Goal: Information Seeking & Learning: Learn about a topic

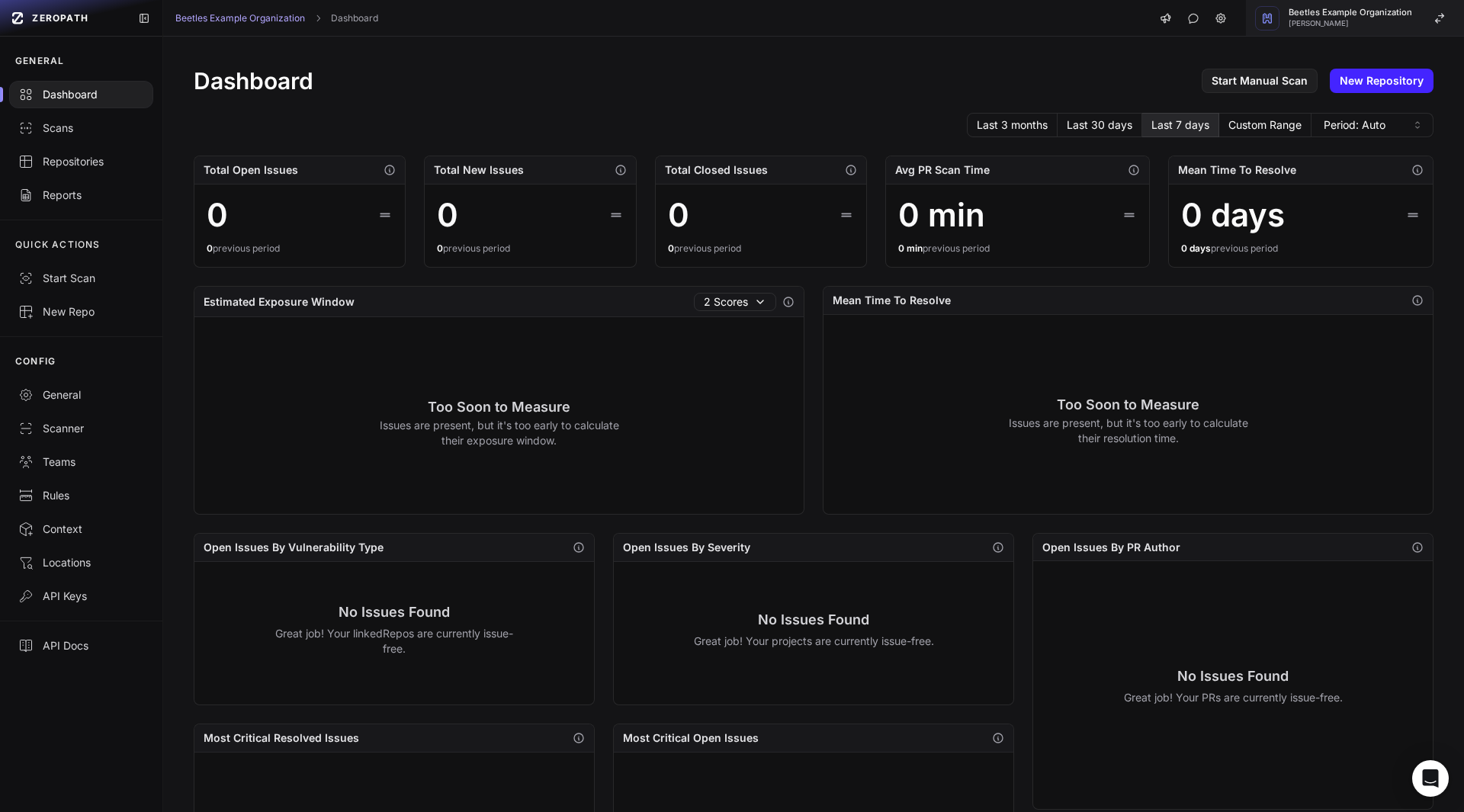
click at [1329, 25] on span "[PERSON_NAME]" at bounding box center [1351, 23] width 123 height 8
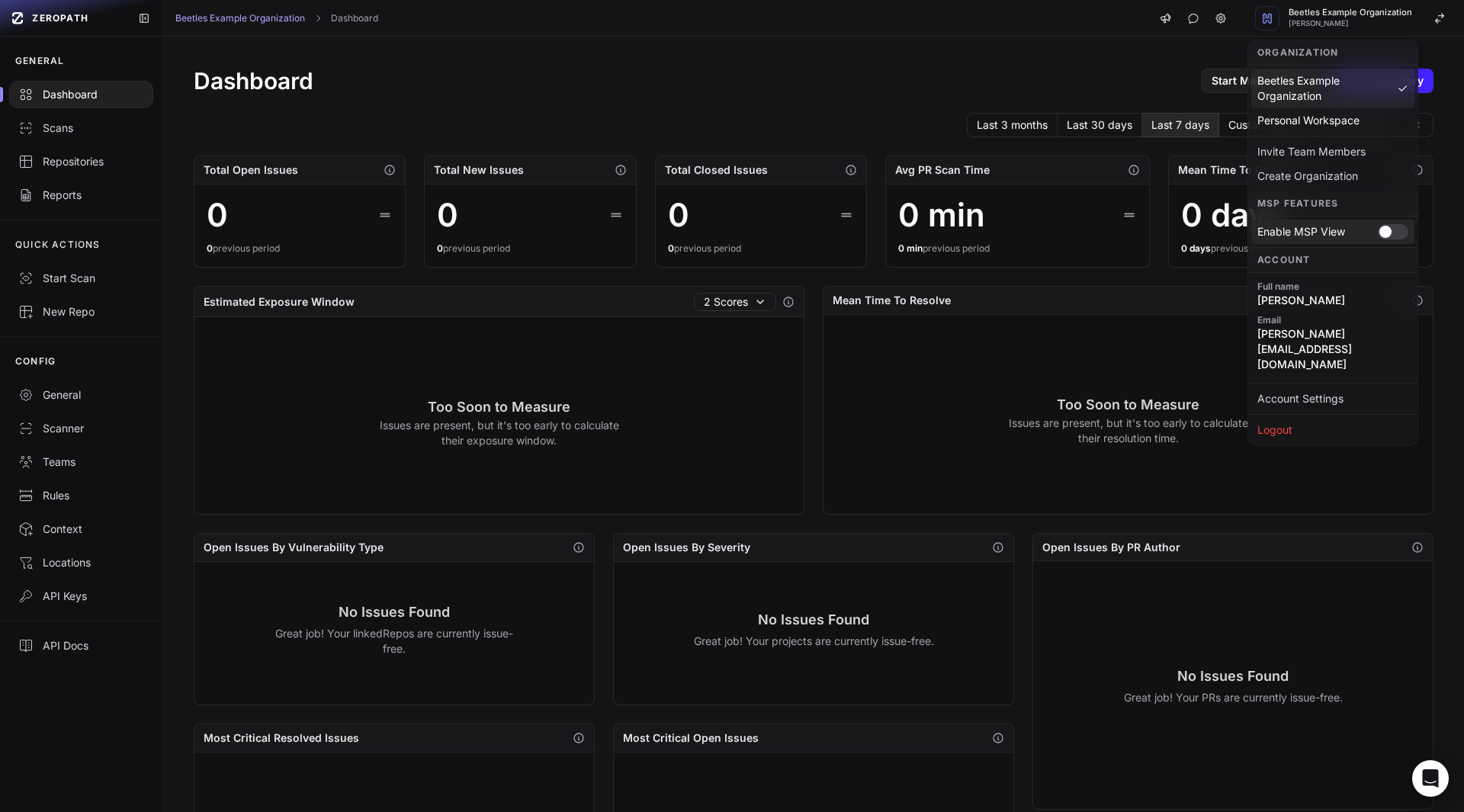
click at [1393, 225] on div at bounding box center [1393, 232] width 30 height 16
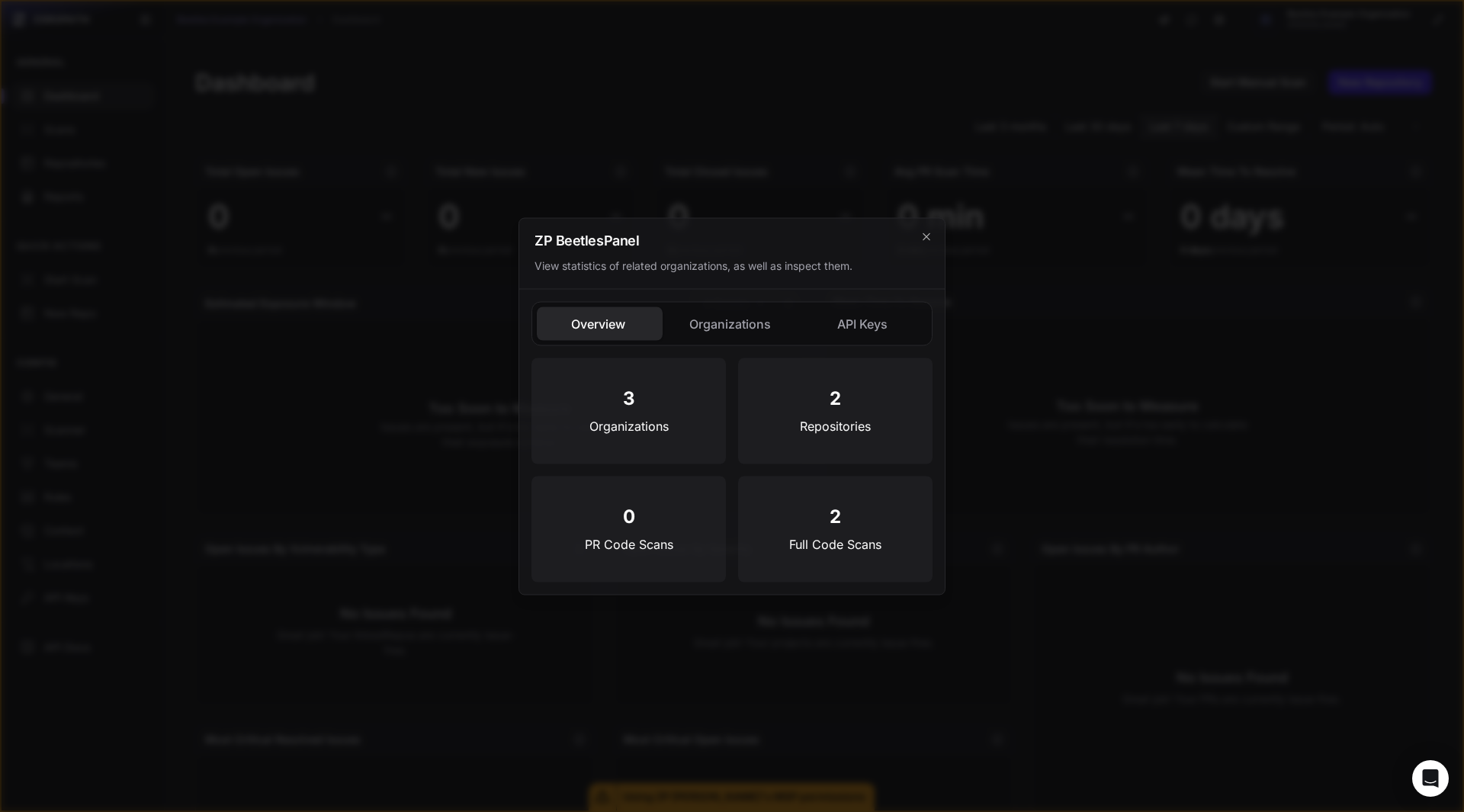
click at [730, 331] on button "Organizations" at bounding box center [731, 323] width 126 height 34
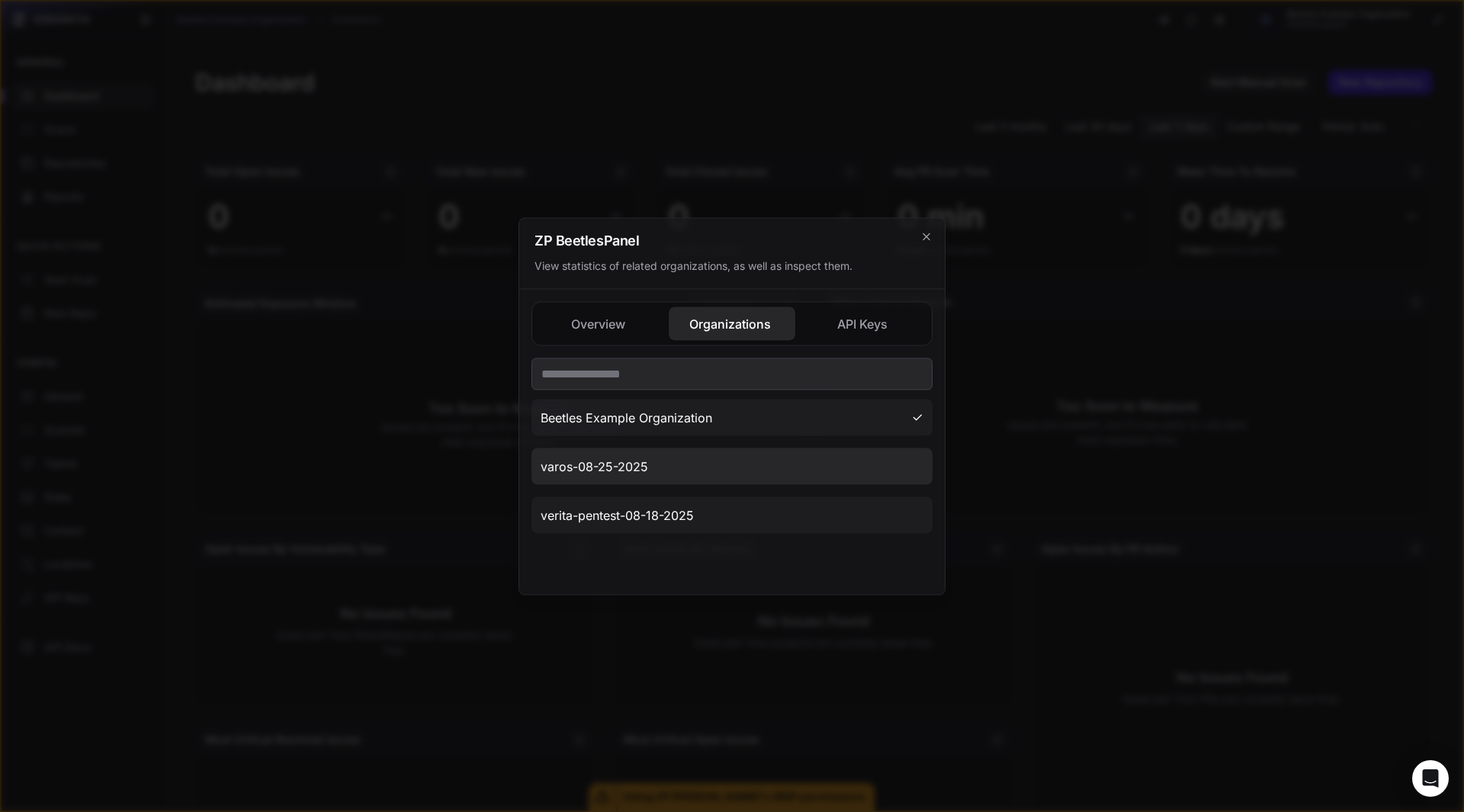
click at [628, 475] on button "varos-08-25-2025" at bounding box center [732, 466] width 401 height 37
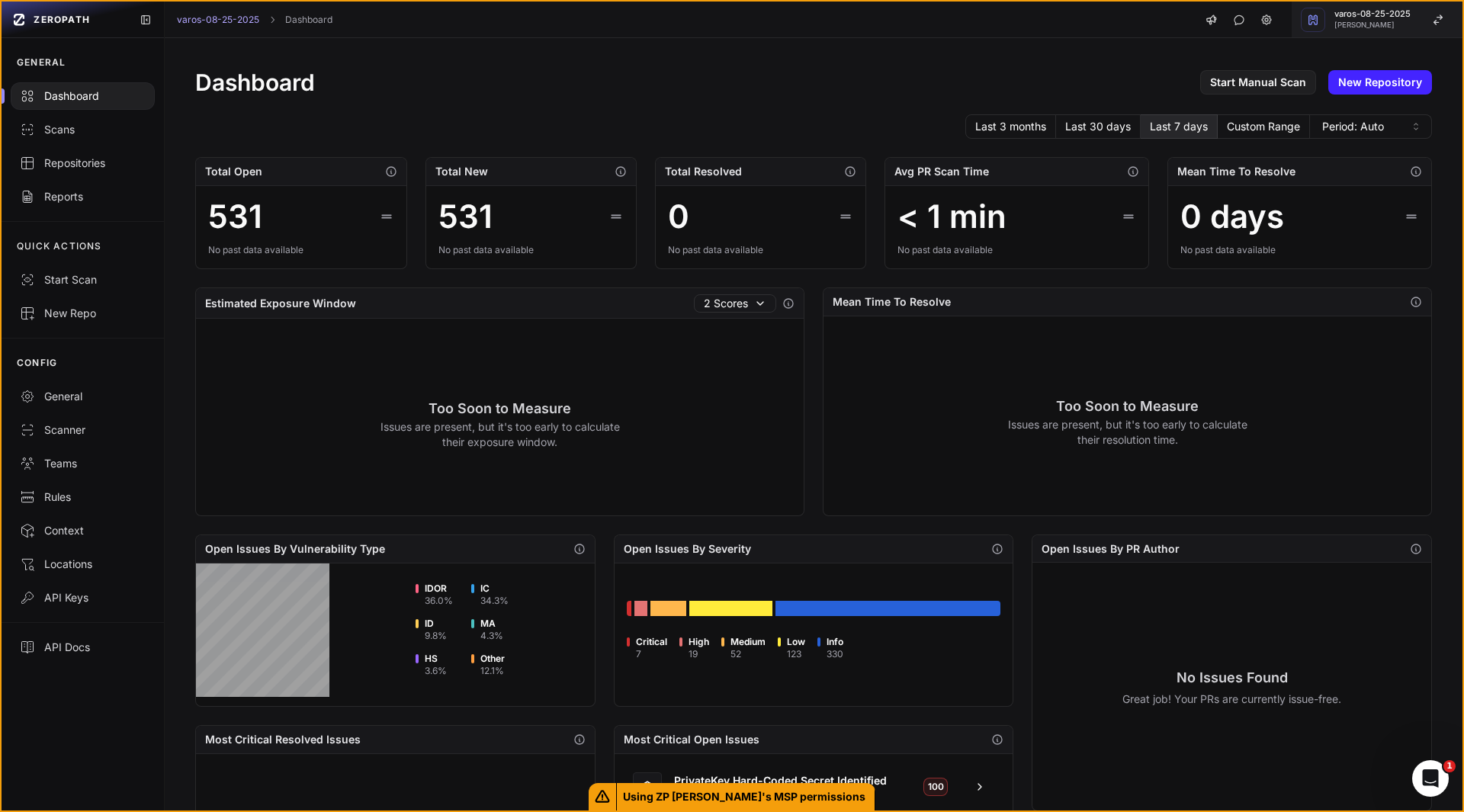
click at [1359, 21] on span "[PERSON_NAME]" at bounding box center [1373, 25] width 76 height 8
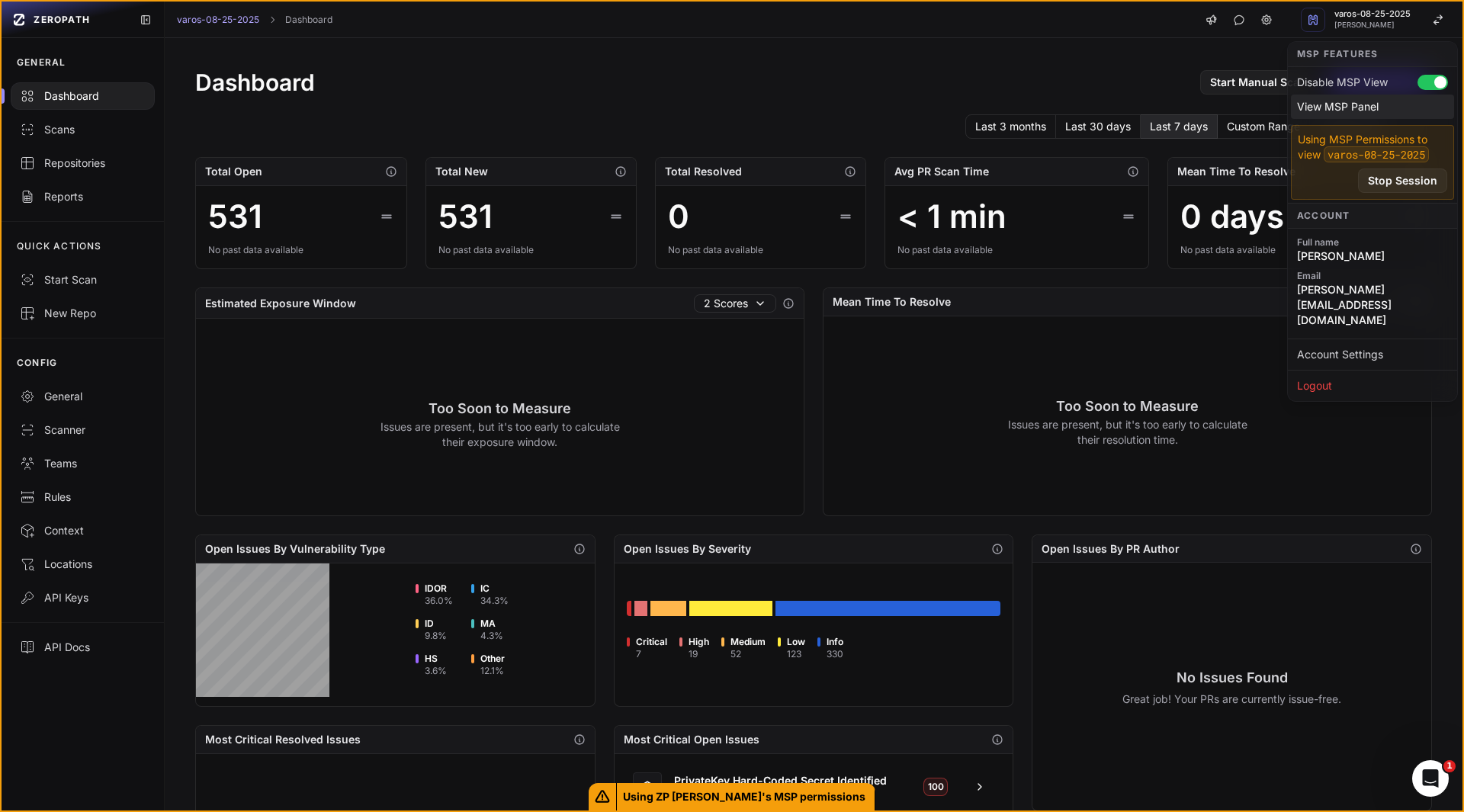
click at [1334, 115] on div "View MSP Panel" at bounding box center [1373, 106] width 163 height 24
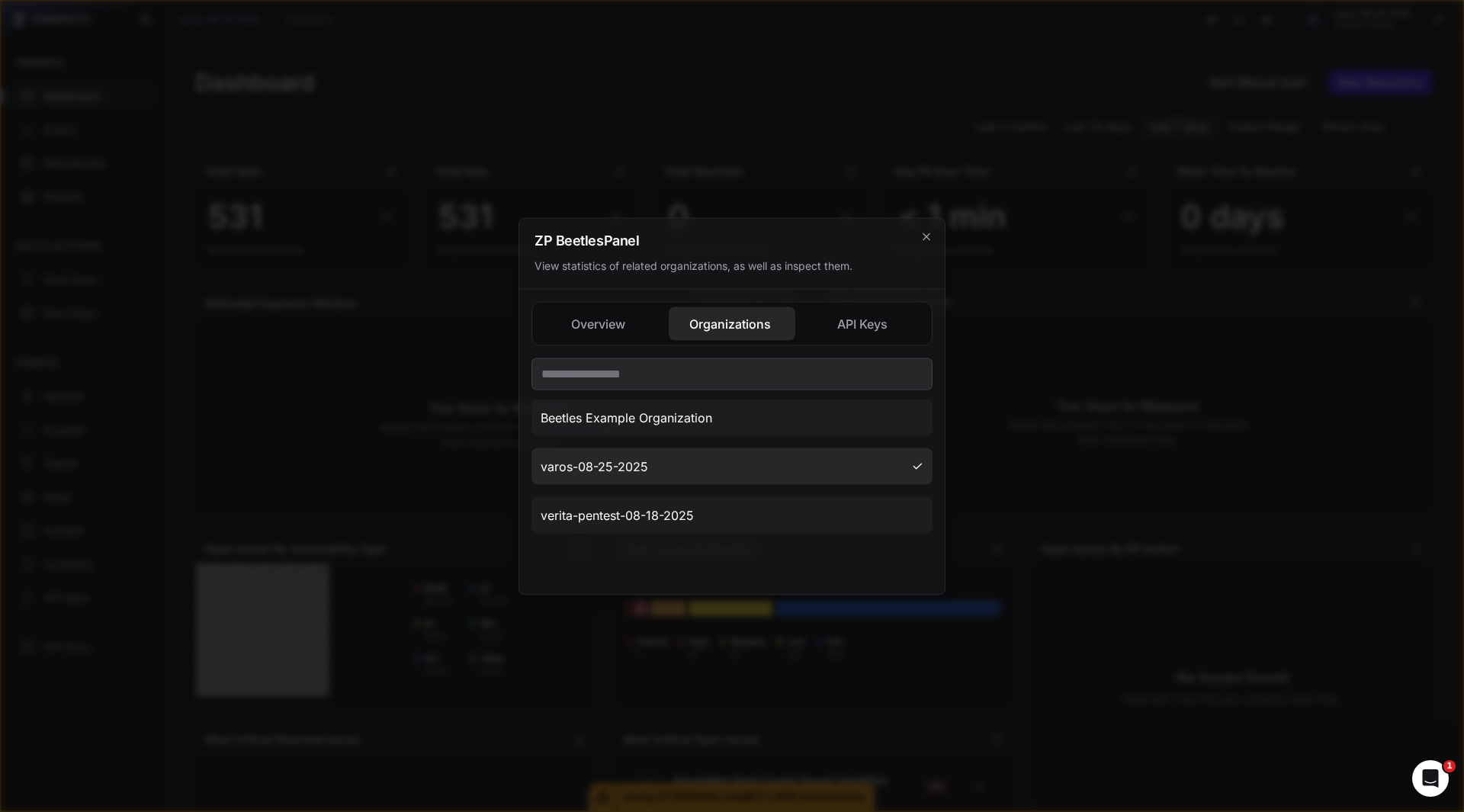
click at [643, 477] on button "varos-08-25-2025" at bounding box center [732, 466] width 401 height 37
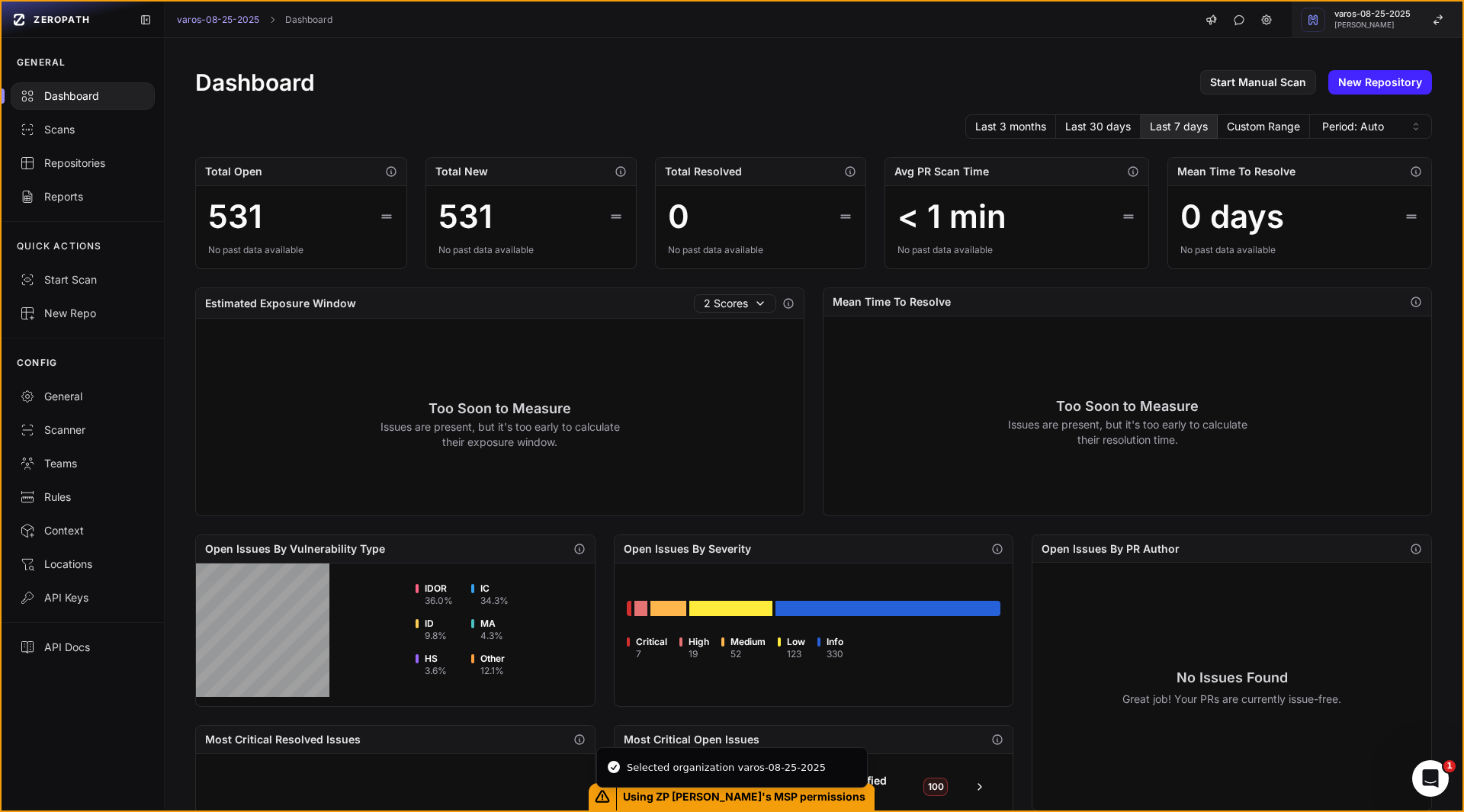
click at [1370, 29] on button "varos-08-25-2025 [PERSON_NAME]" at bounding box center [1377, 20] width 171 height 37
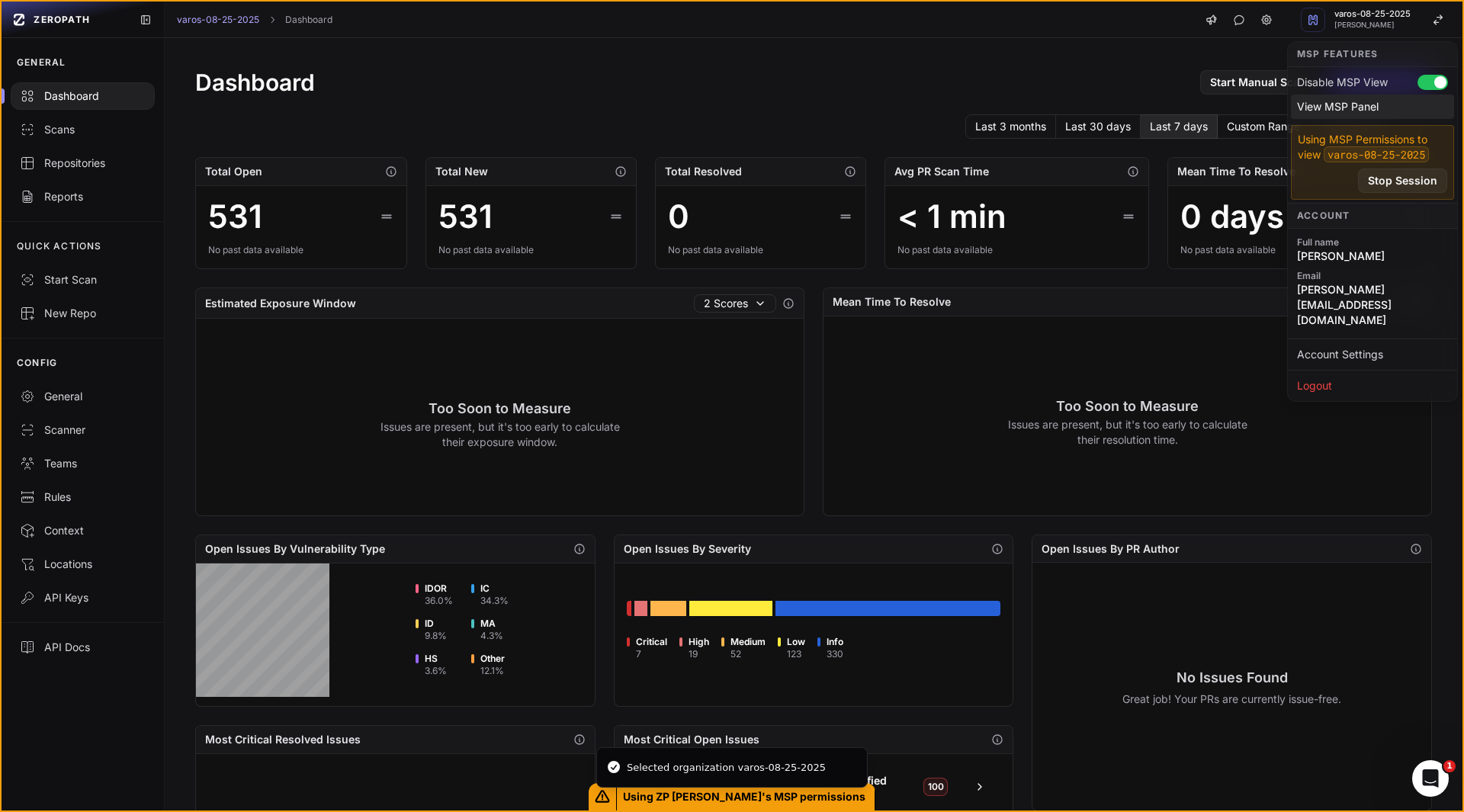
click at [1338, 107] on div "View MSP Panel" at bounding box center [1373, 106] width 163 height 24
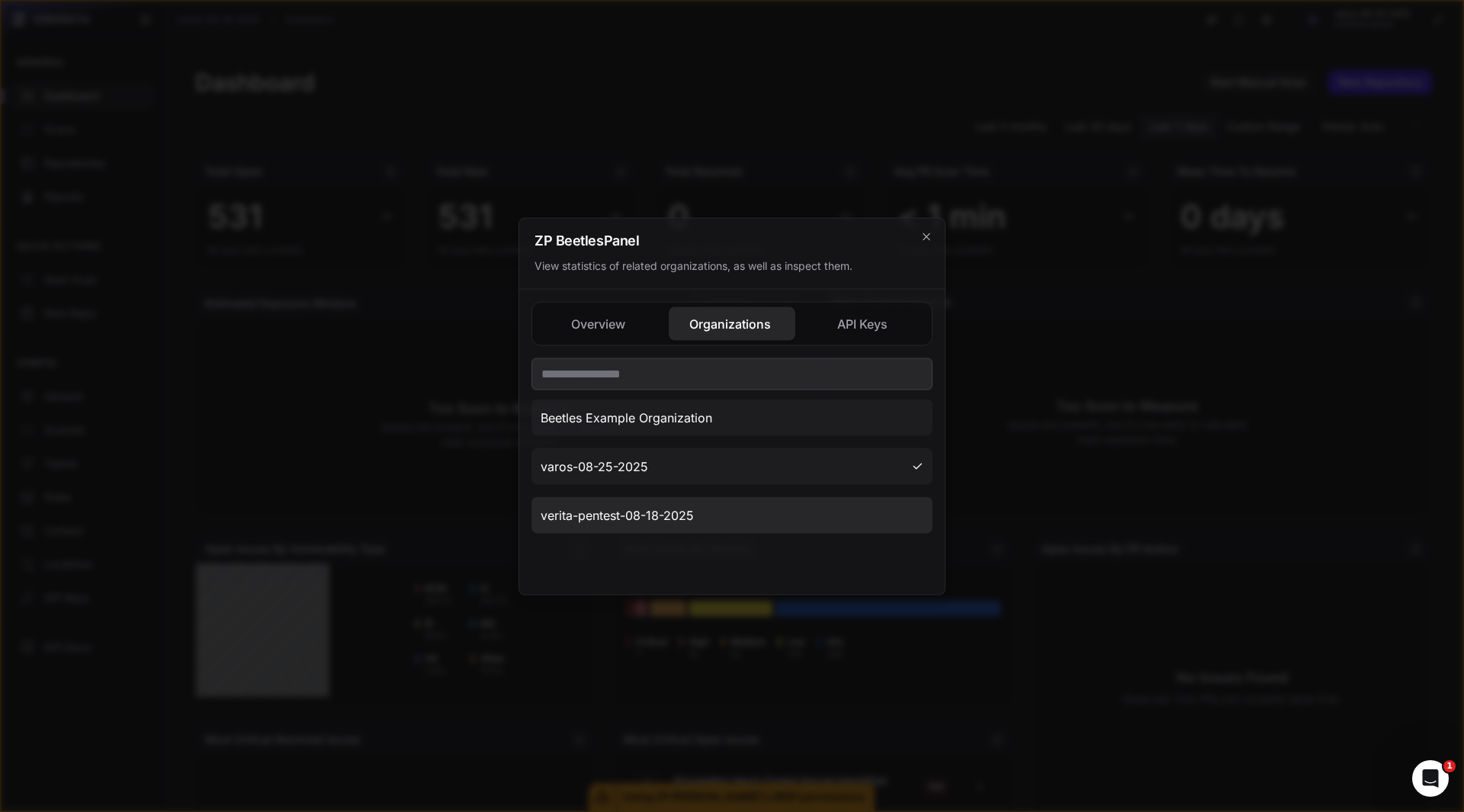
click at [651, 523] on button "verita-pentest-08-18-2025" at bounding box center [732, 514] width 401 height 37
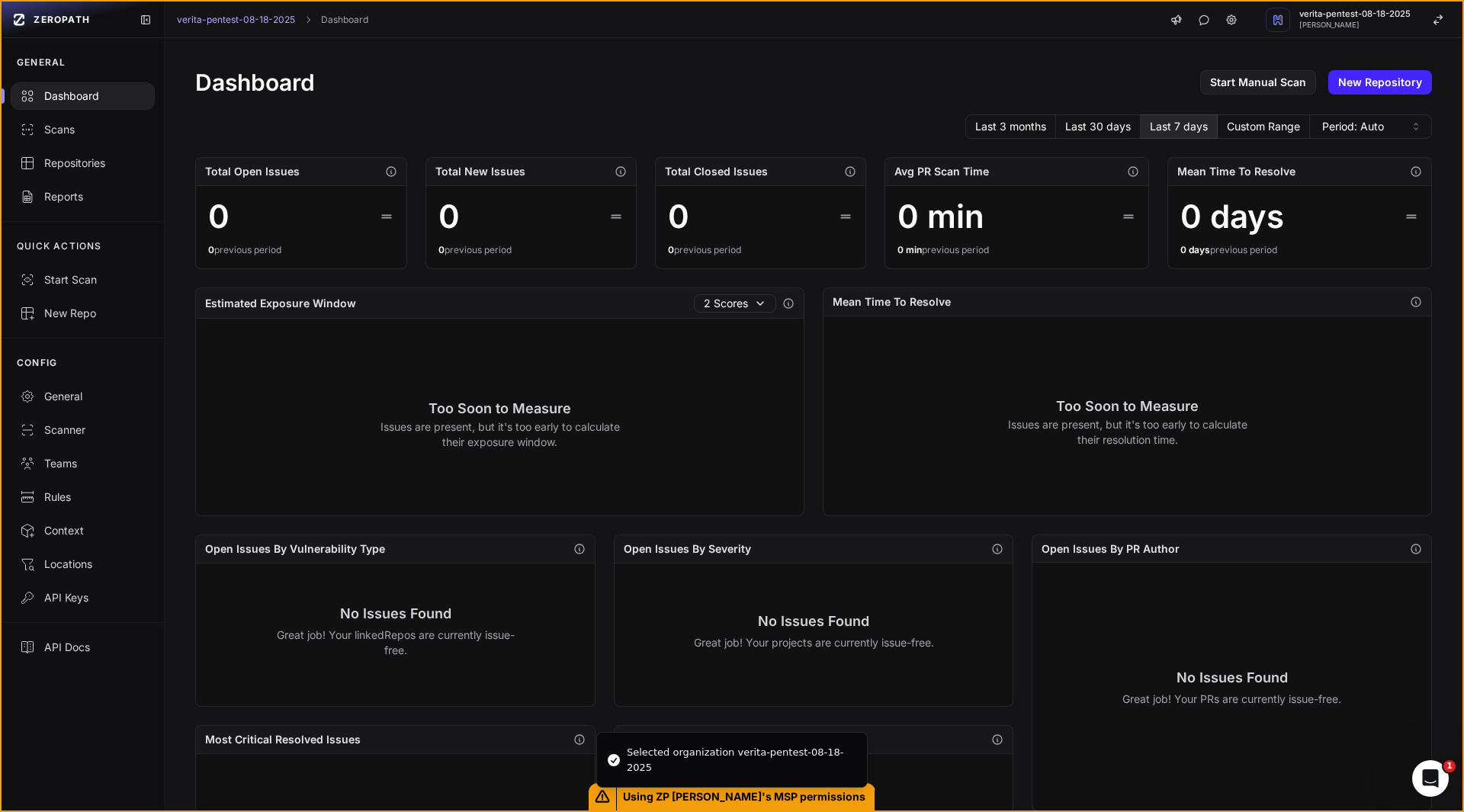
click at [0, 0] on div "Selected organization verita-pentest-08-18-2025 Using ZP Beetles's MSP permissi…" at bounding box center [0, 0] width 0 height 0
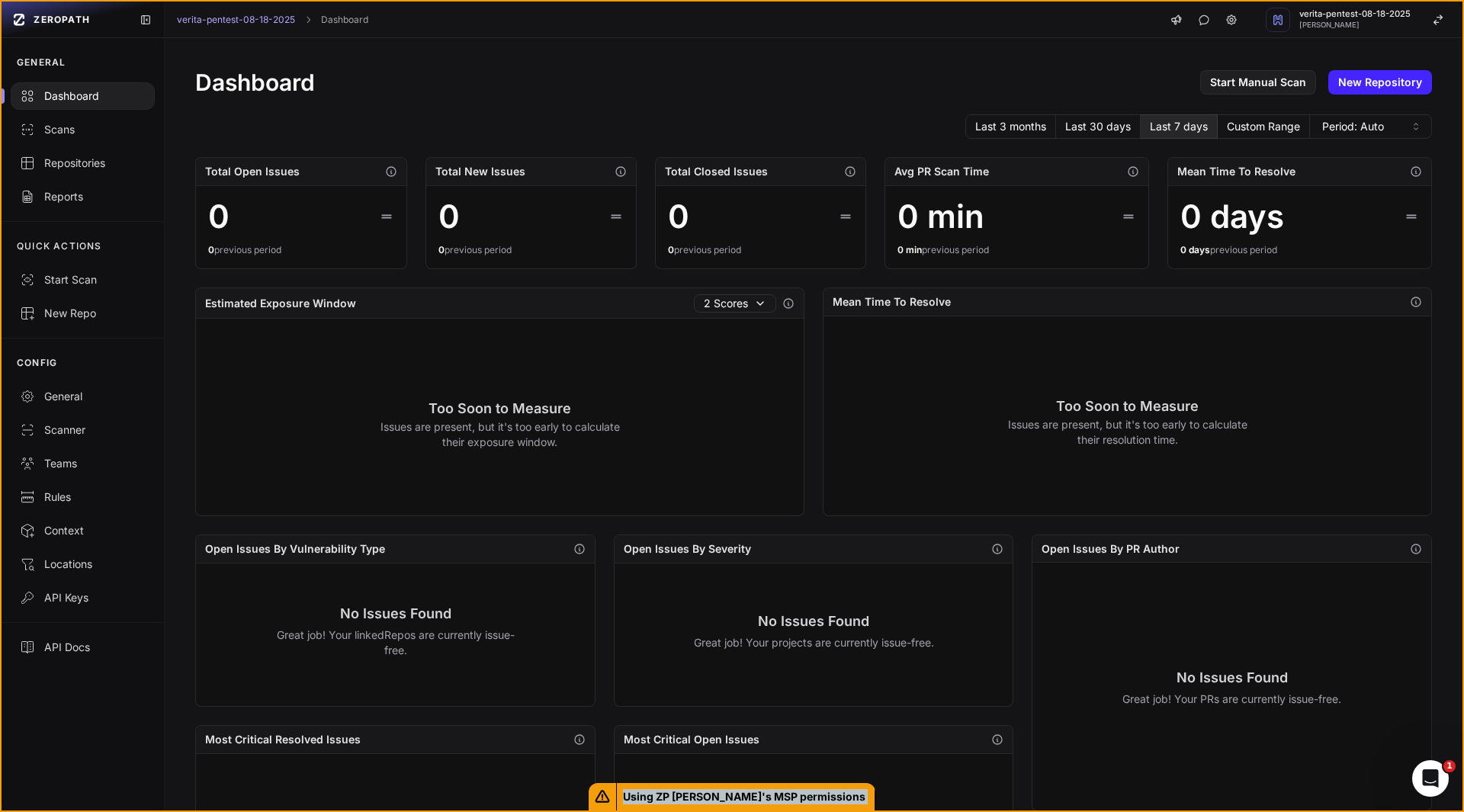
click at [755, 805] on span "Using ZP [PERSON_NAME]'s MSP permissions" at bounding box center [746, 796] width 258 height 27
click at [677, 475] on div "Too Soon to Measure Issues are present, but it's too early to calculate their e…" at bounding box center [499, 423] width 608 height 210
click at [1327, 18] on span "verita-pentest-08-18-2025" at bounding box center [1355, 14] width 112 height 9
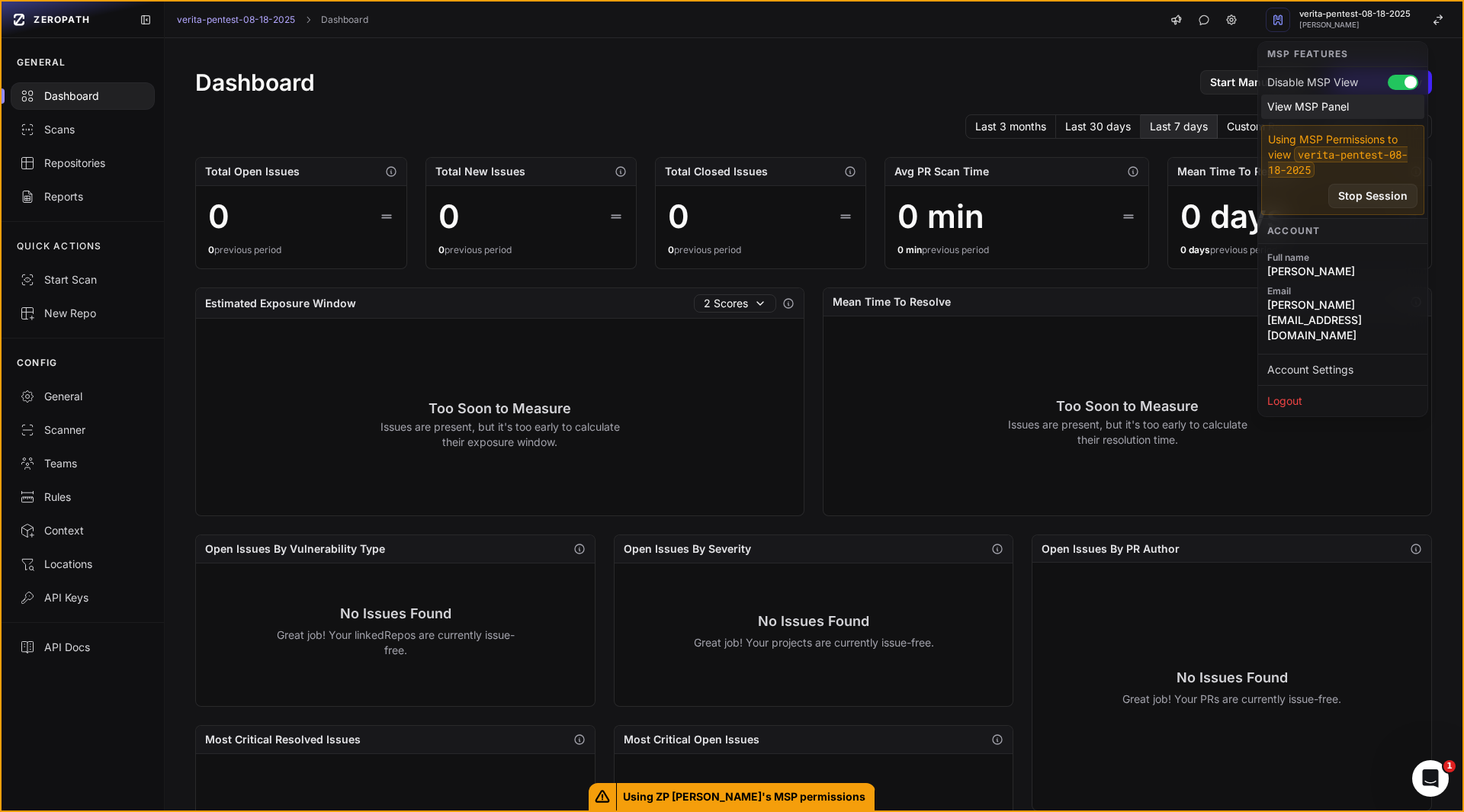
click at [1302, 117] on div "View MSP Panel" at bounding box center [1342, 106] width 163 height 24
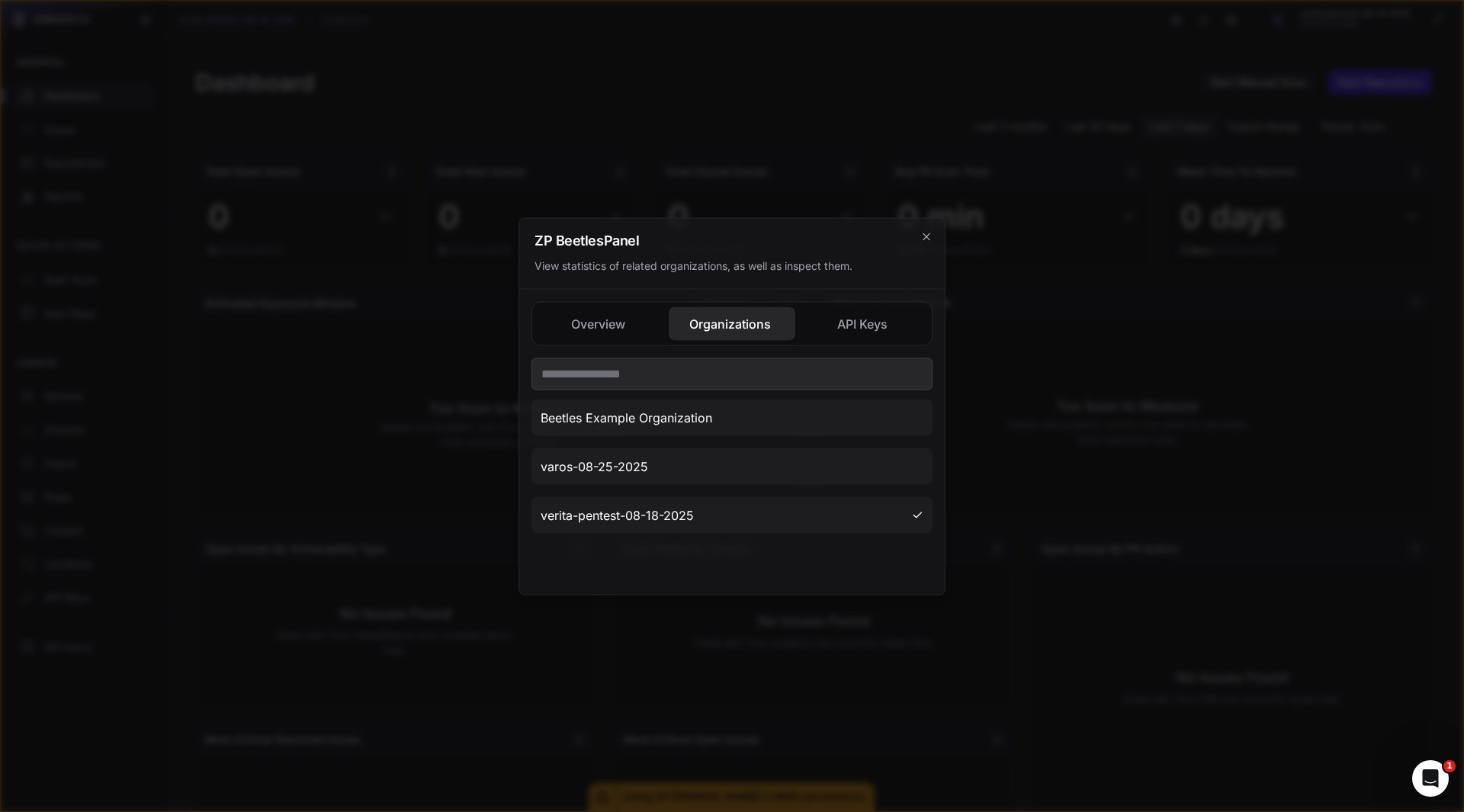
click at [386, 356] on div at bounding box center [732, 406] width 1464 height 812
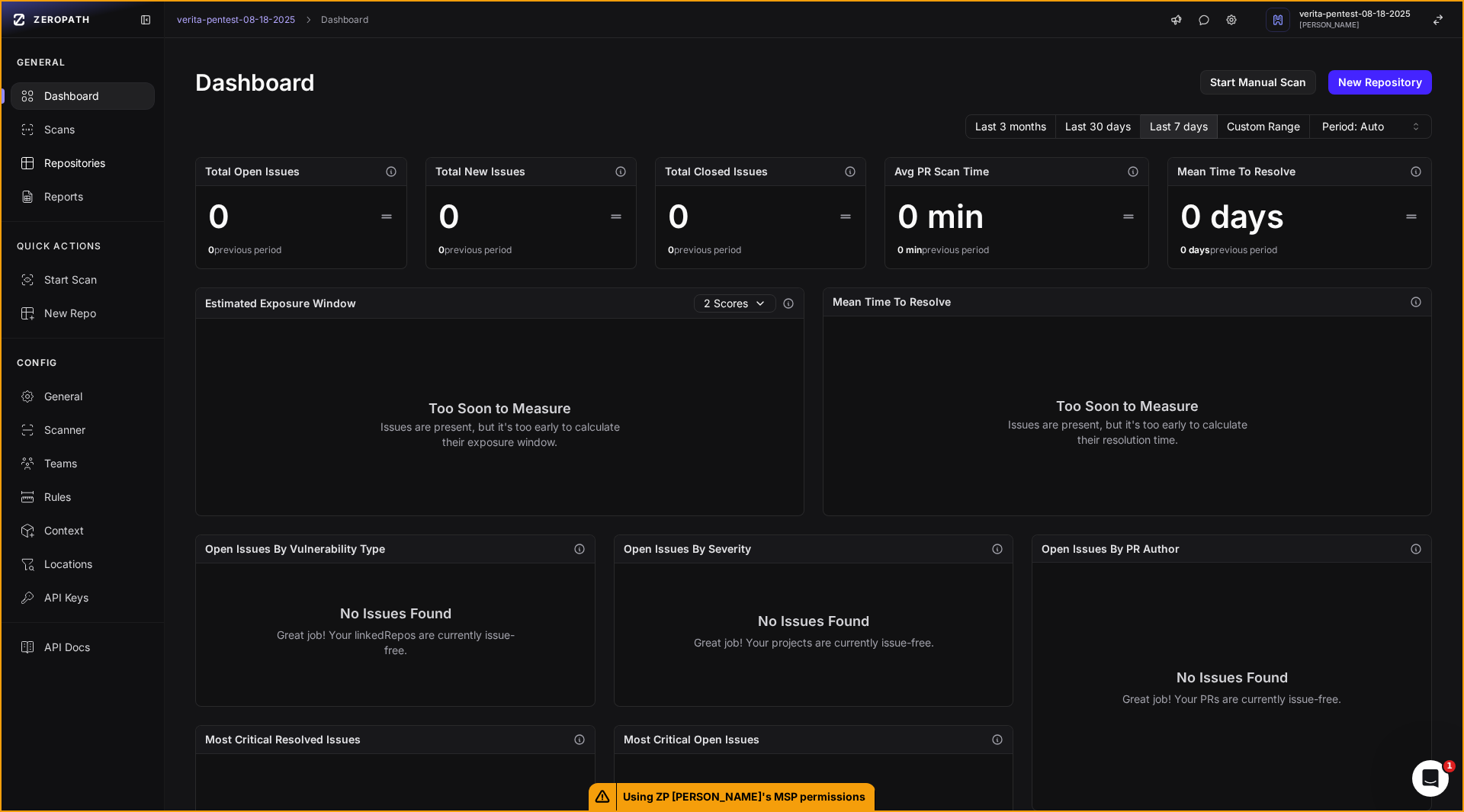
click at [79, 160] on div "Repositories" at bounding box center [82, 163] width 126 height 16
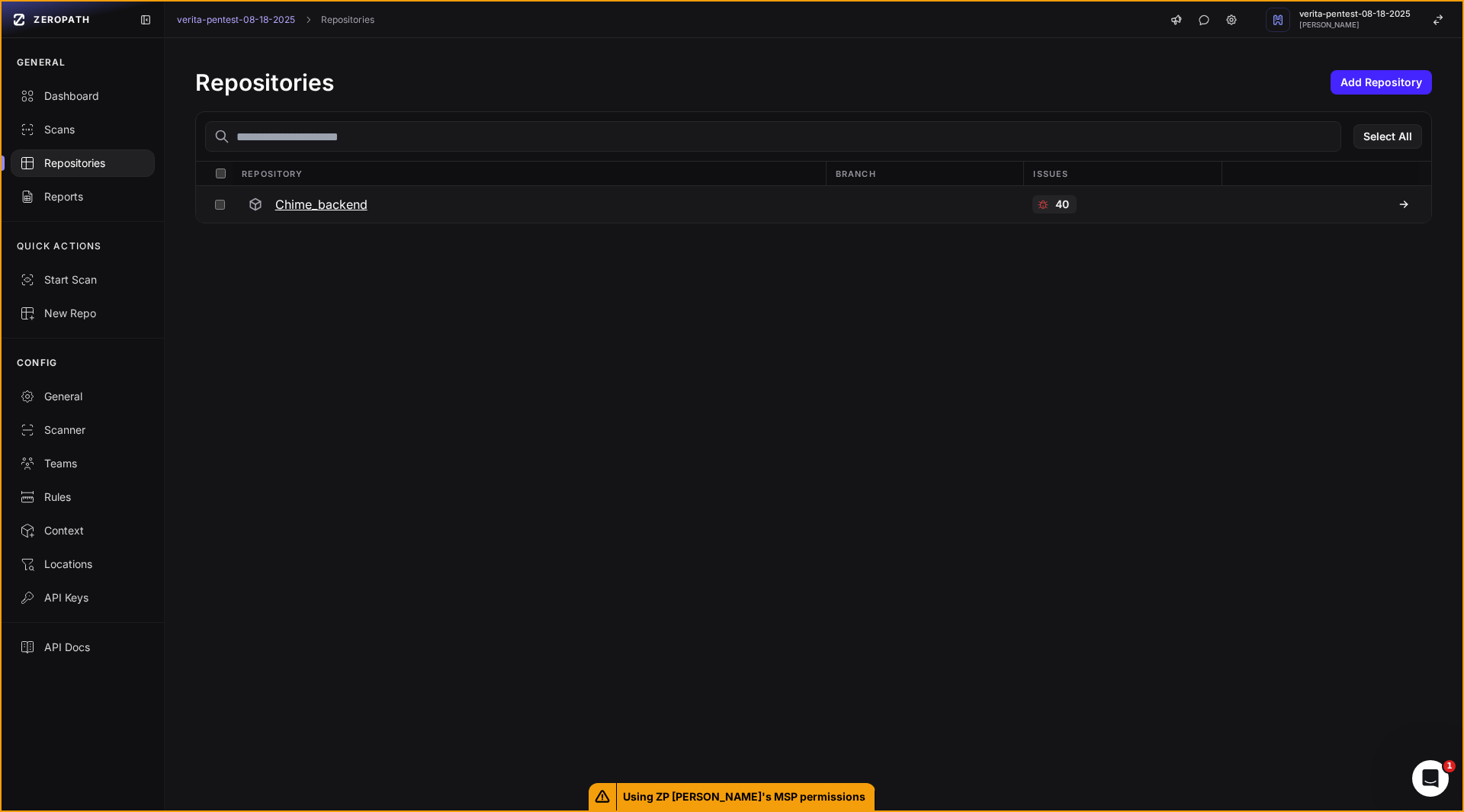
click at [1398, 203] on button at bounding box center [1320, 204] width 197 height 37
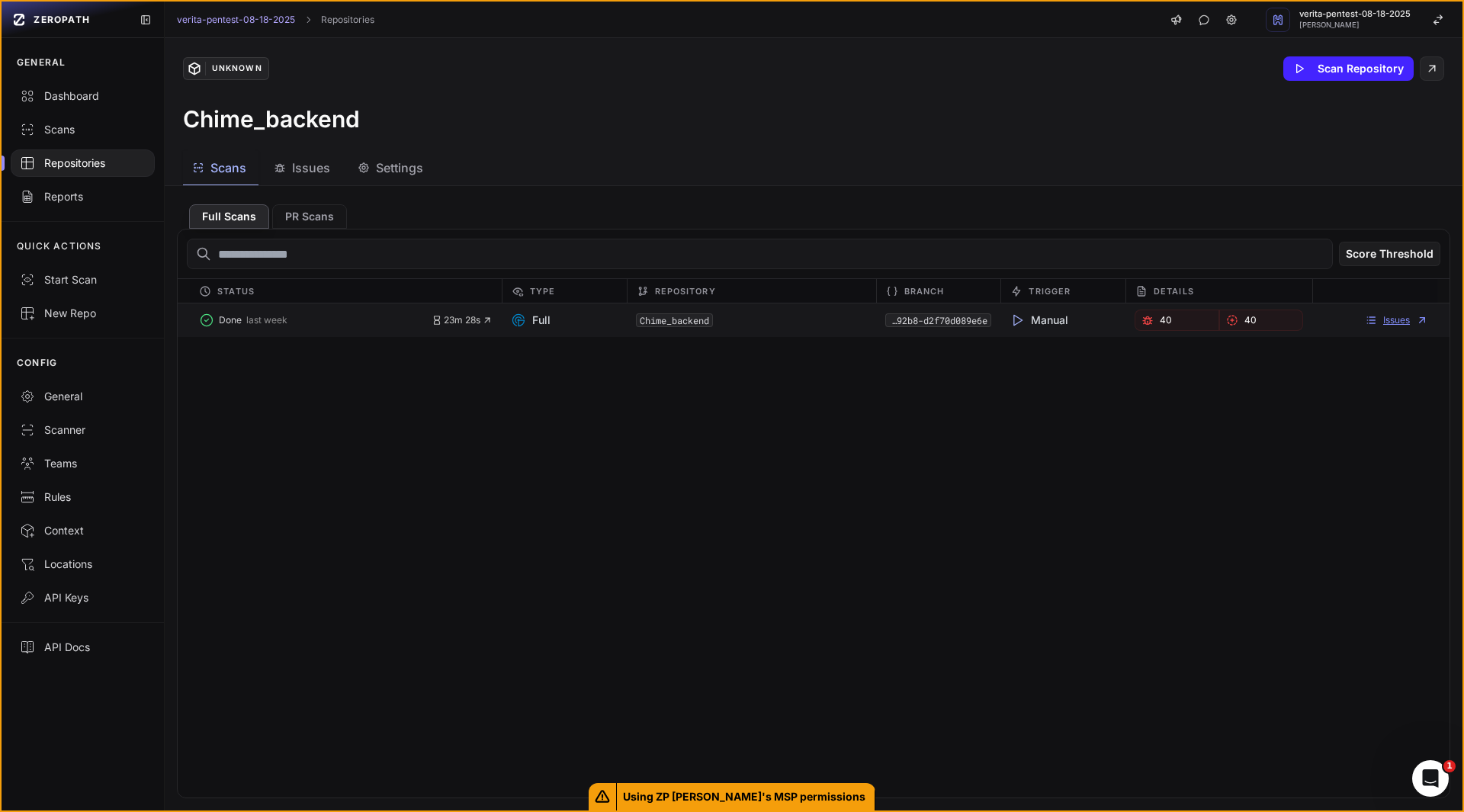
click at [1382, 319] on link "Issues" at bounding box center [1396, 321] width 63 height 12
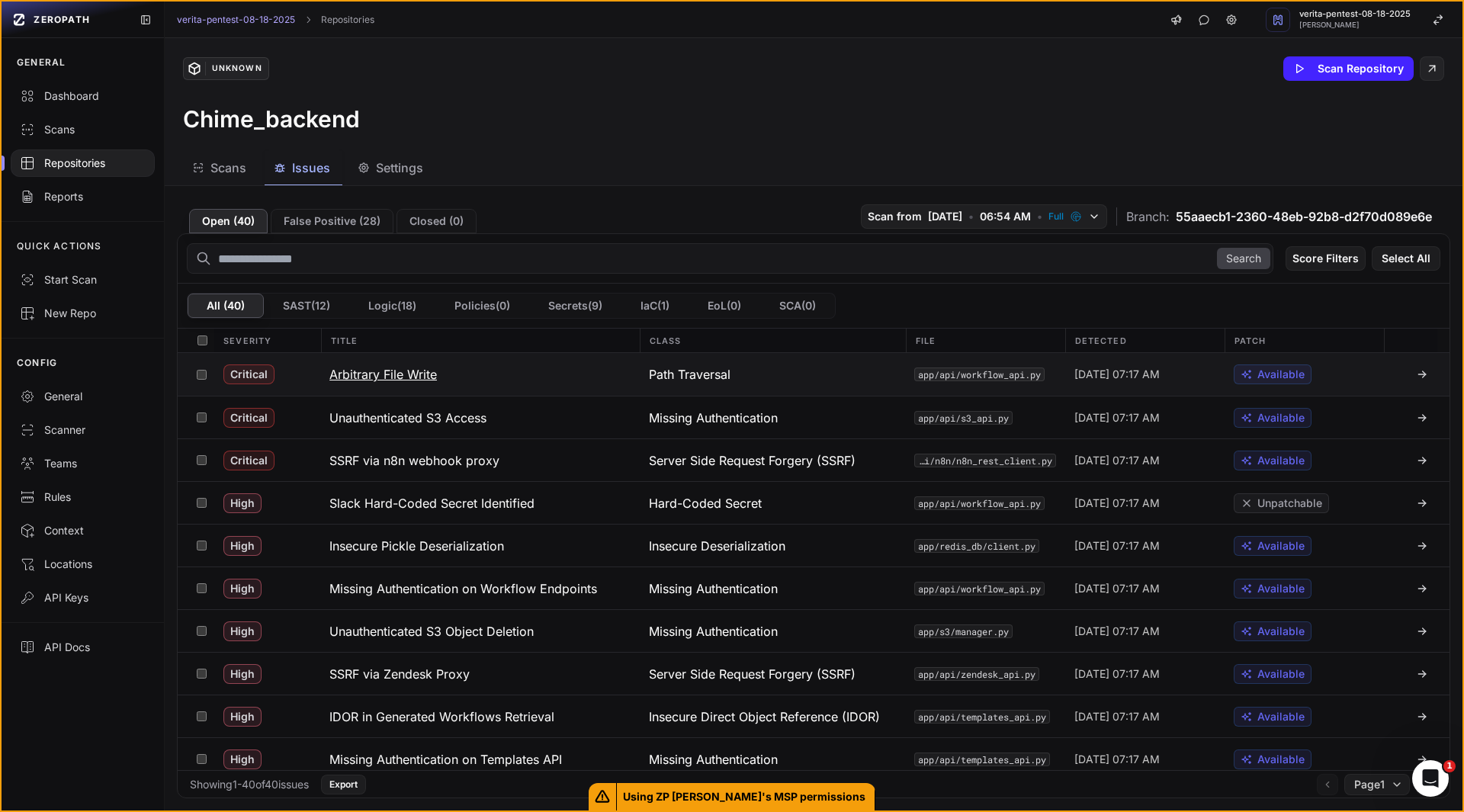
click at [390, 376] on h3 "Arbitrary File Write" at bounding box center [383, 374] width 108 height 18
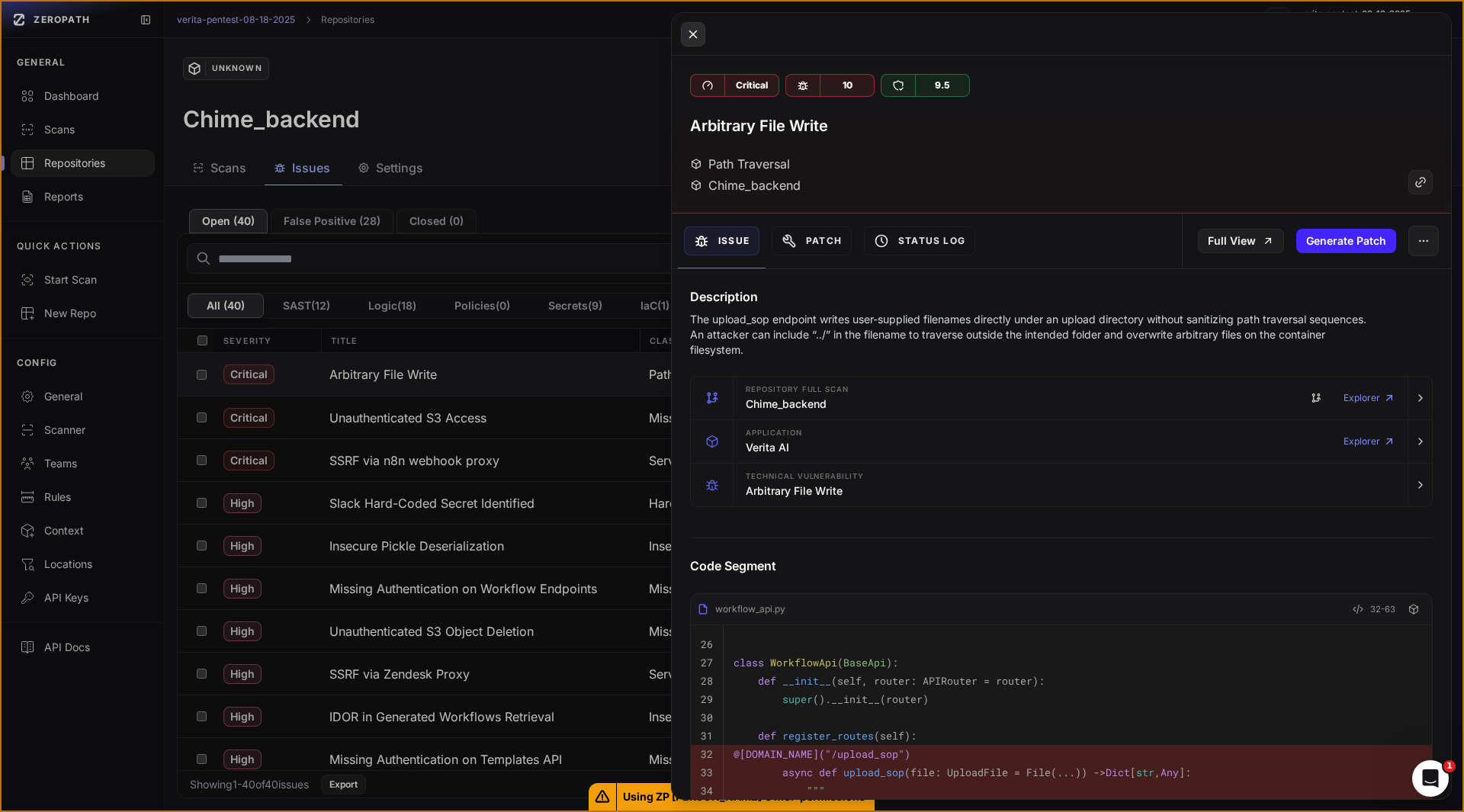
click at [698, 43] on icon at bounding box center [694, 34] width 14 height 18
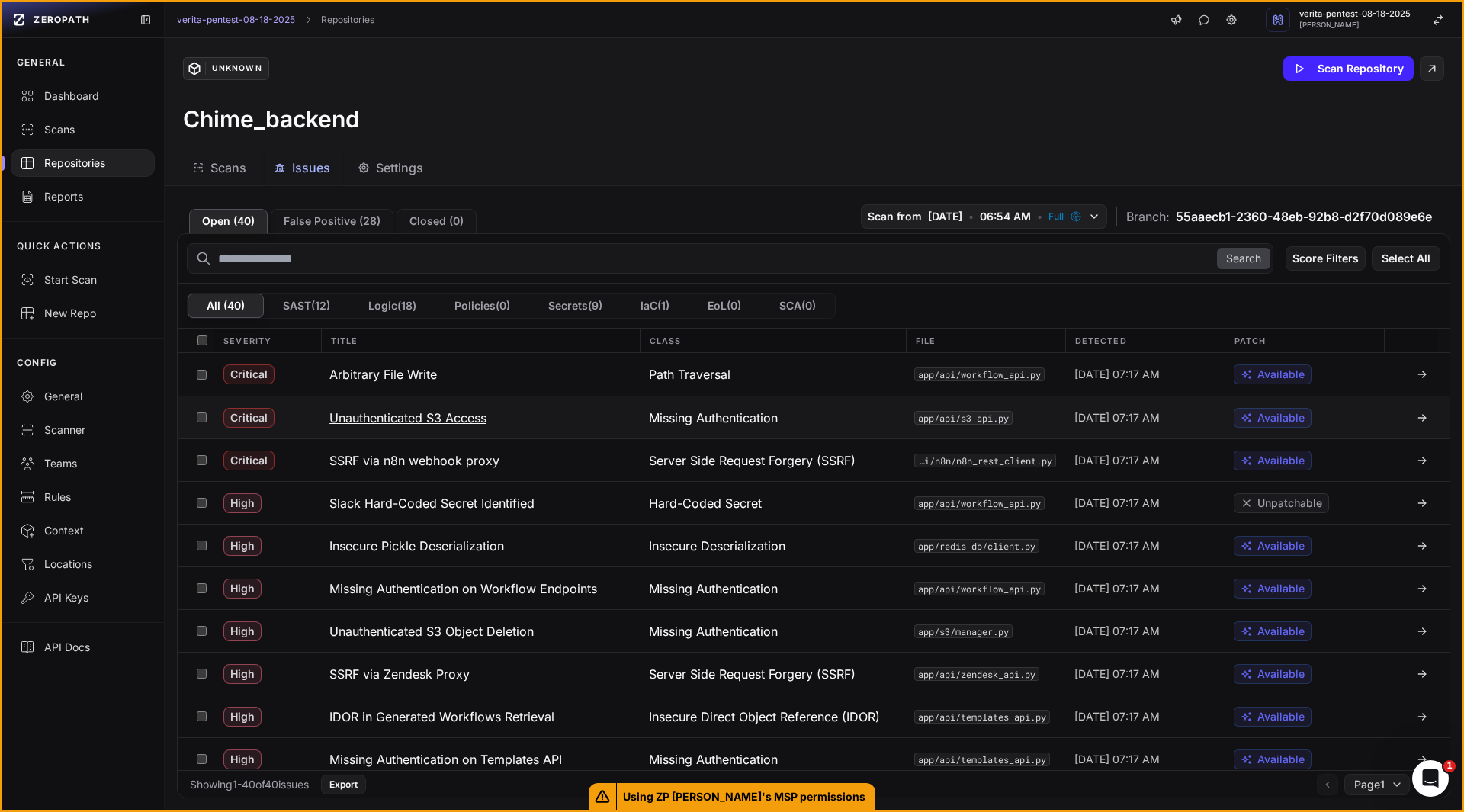
click at [410, 424] on h3 "Unauthenticated S3 Access" at bounding box center [407, 417] width 157 height 18
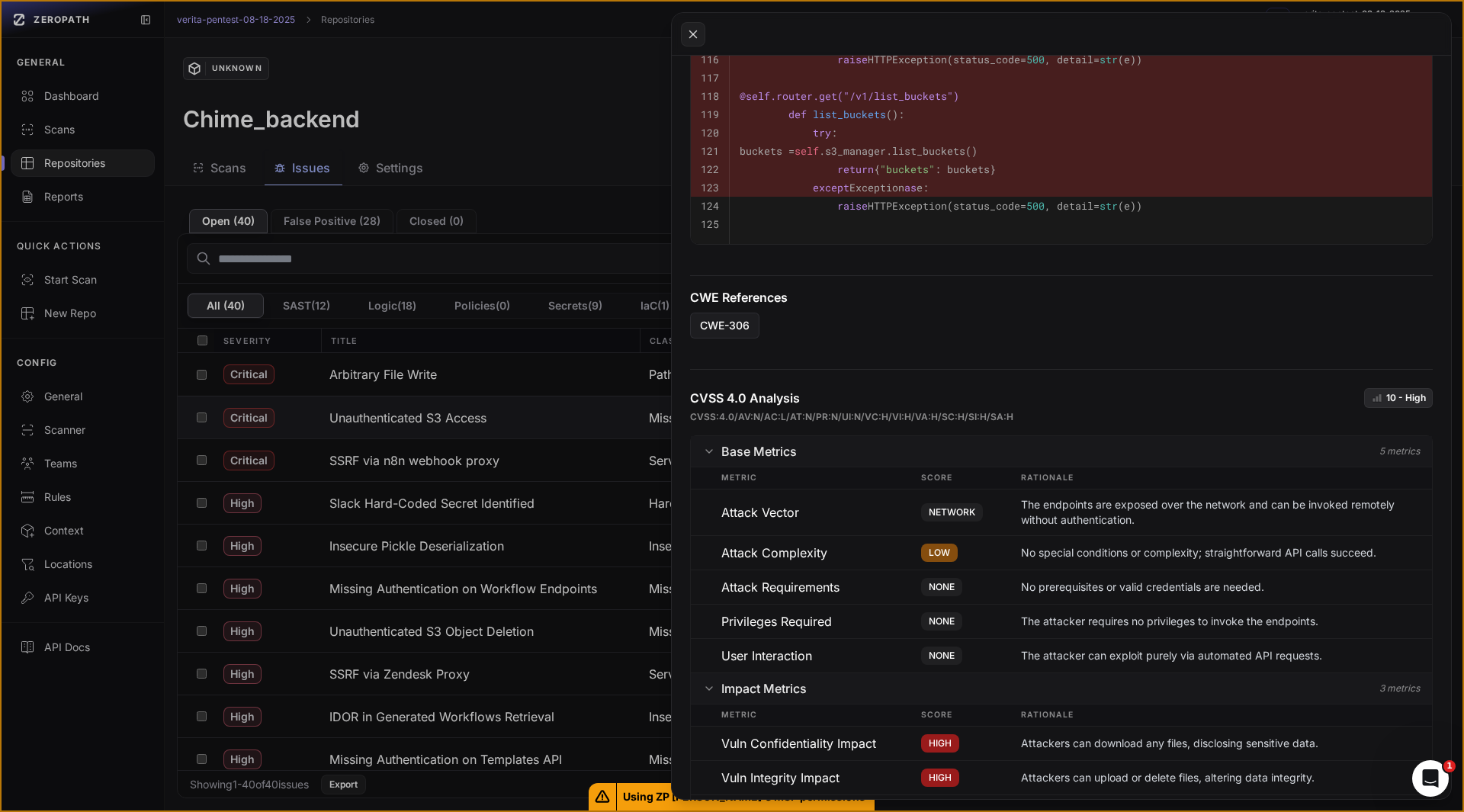
scroll to position [2225, 0]
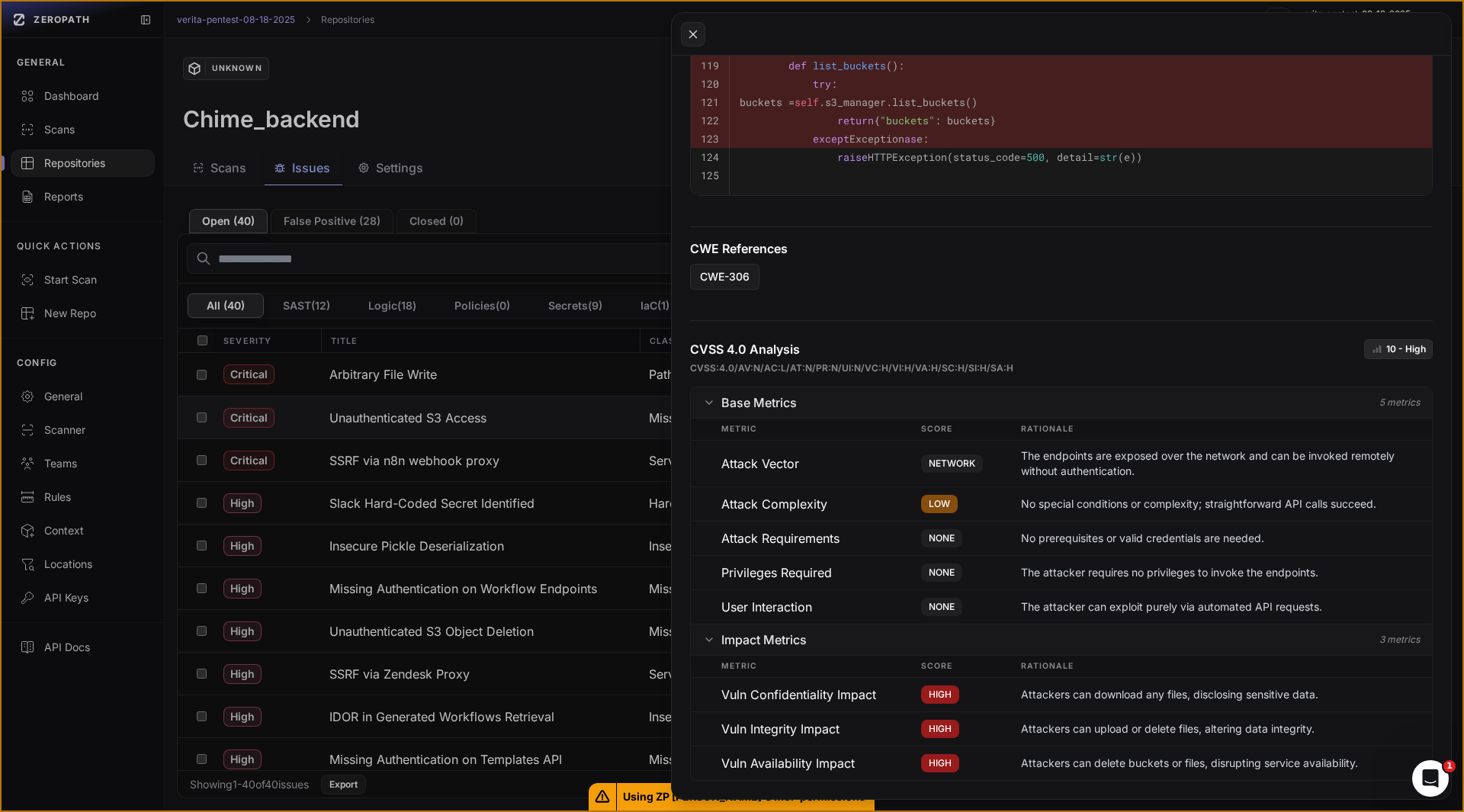
click at [436, 465] on button at bounding box center [732, 406] width 1464 height 812
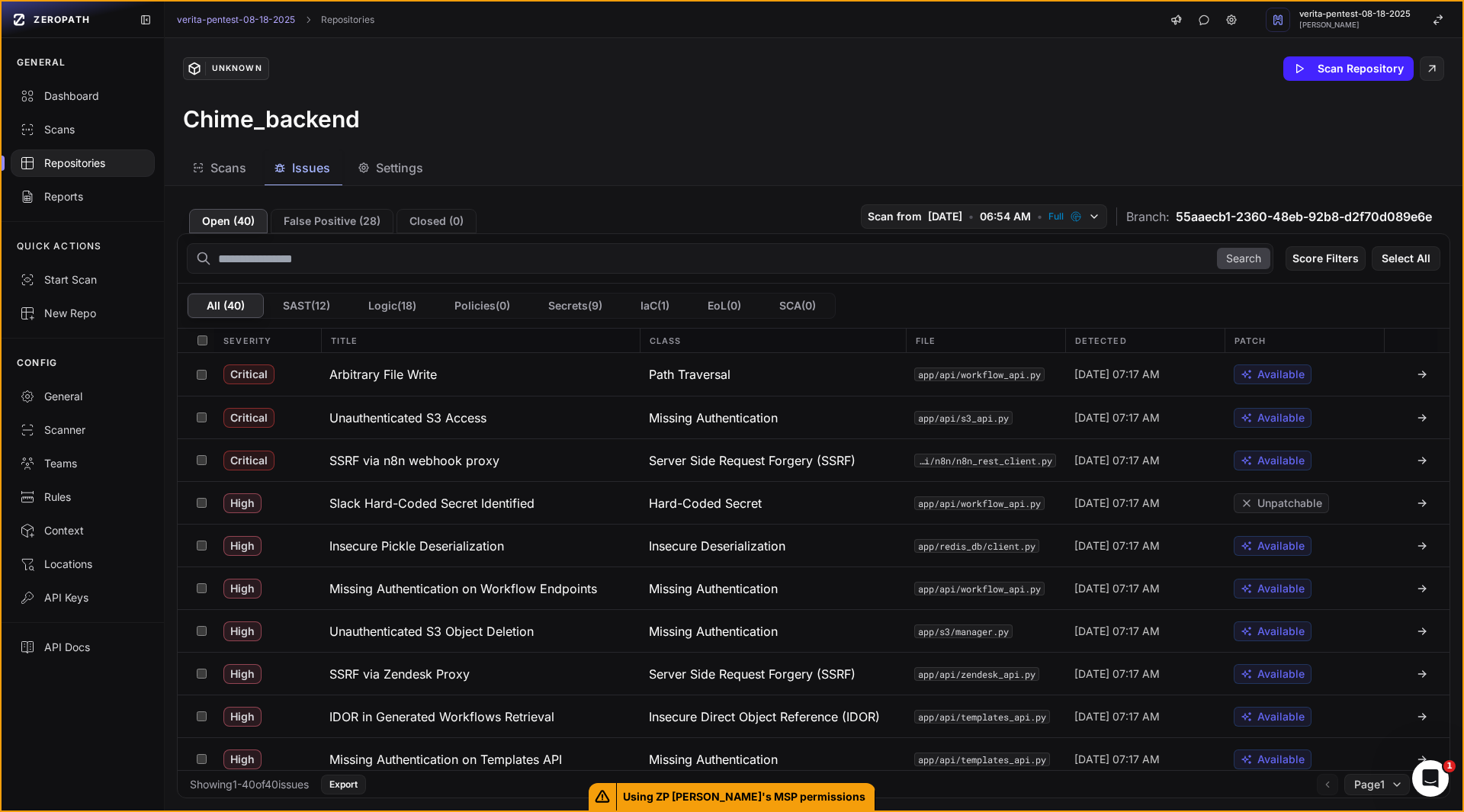
click at [436, 465] on h3 "SSRF via n8n webhook proxy" at bounding box center [414, 460] width 170 height 18
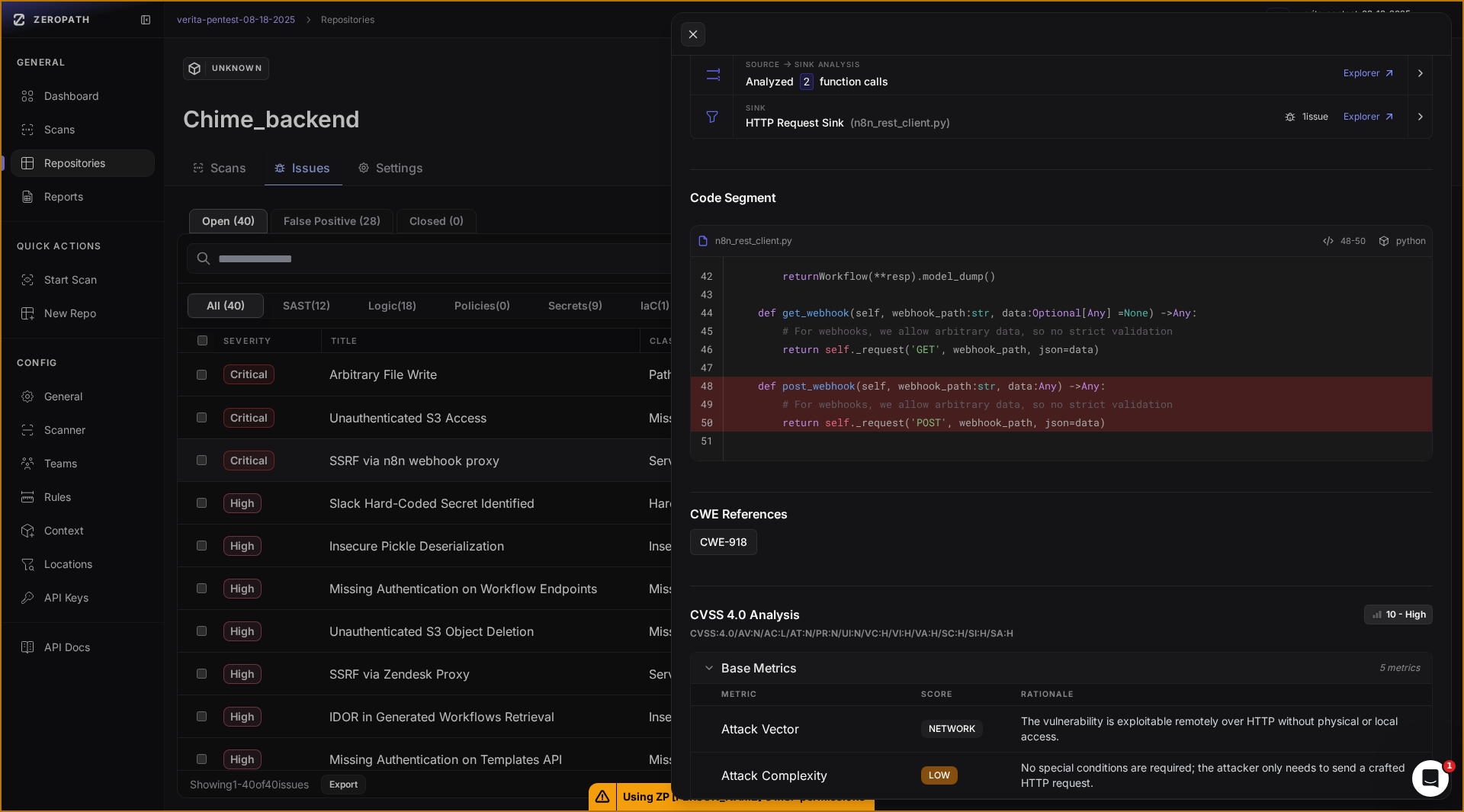
scroll to position [471, 0]
click at [410, 510] on button at bounding box center [732, 406] width 1464 height 812
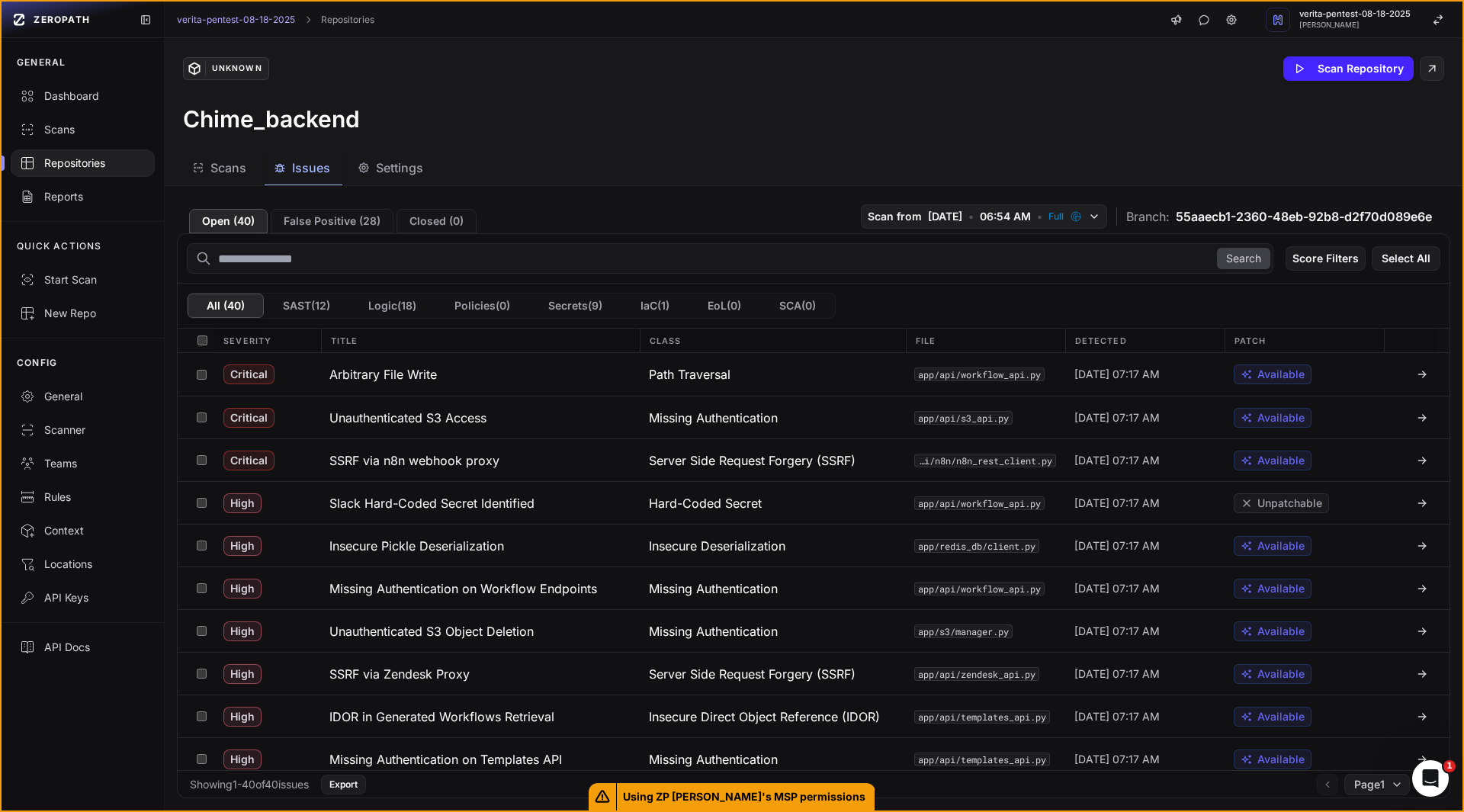
click at [410, 510] on h3 "Slack Hard-Coded Secret Identified" at bounding box center [432, 502] width 205 height 18
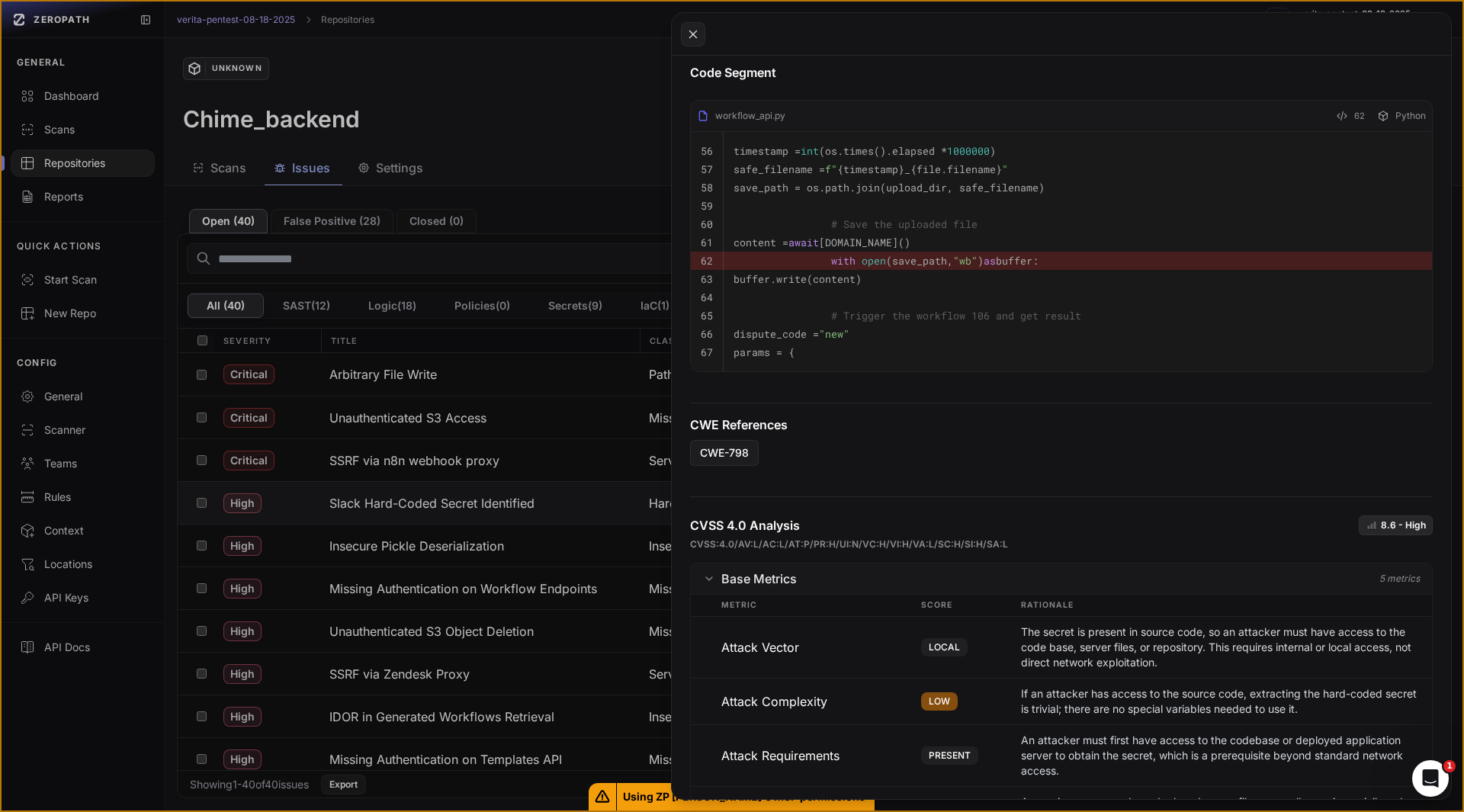
scroll to position [430, 0]
click at [689, 34] on icon at bounding box center [694, 34] width 14 height 18
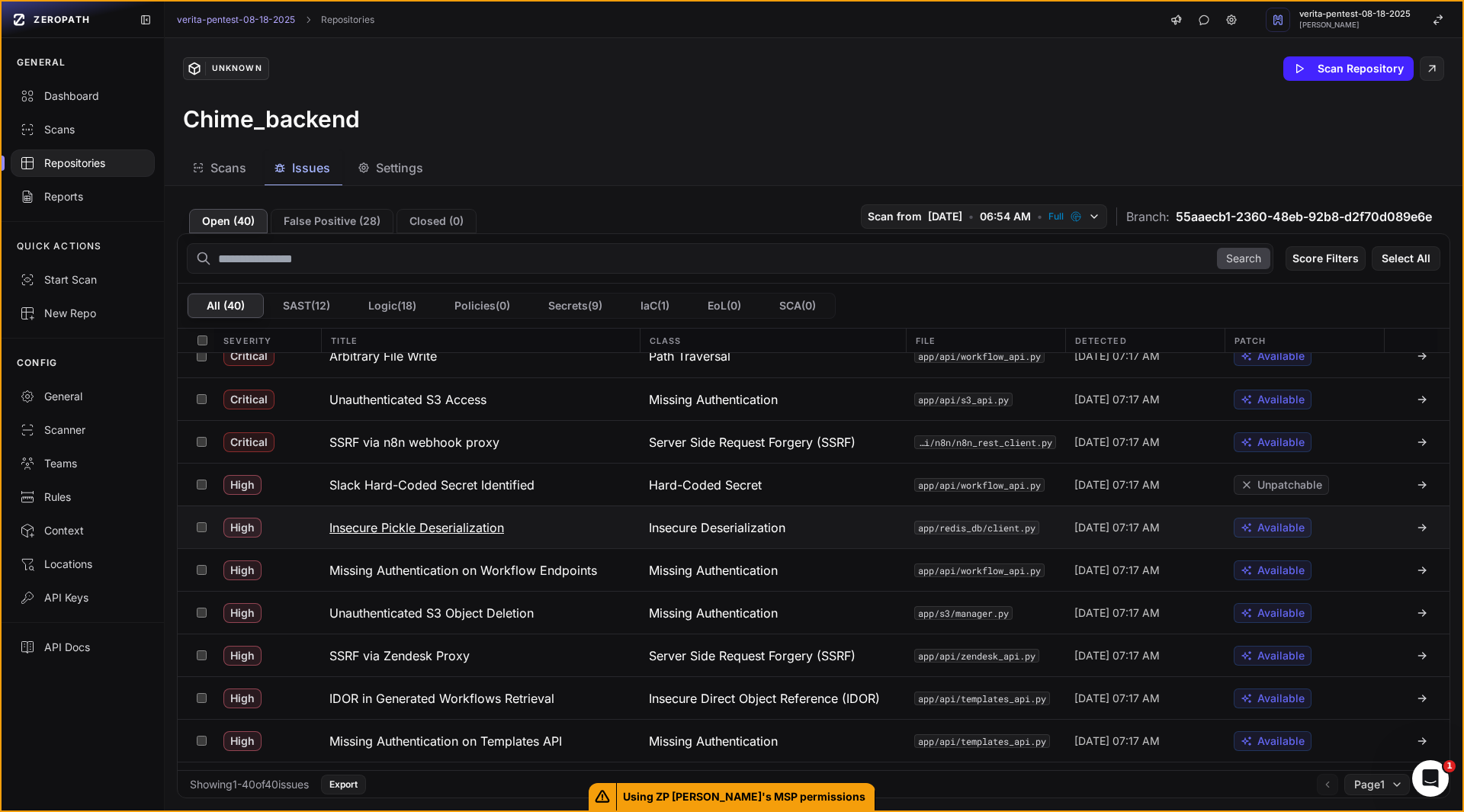
scroll to position [27, 0]
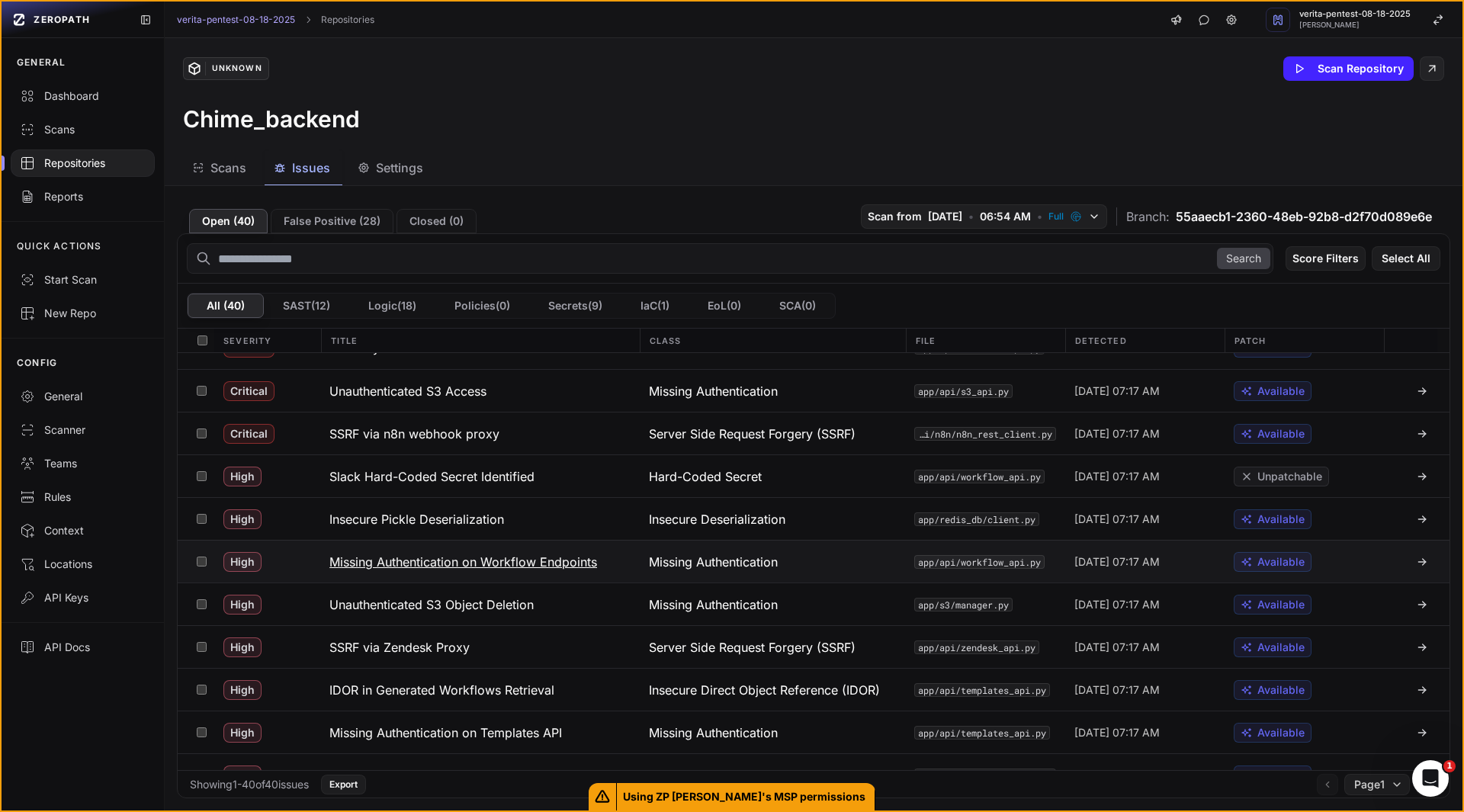
click at [542, 561] on h3 "Missing Authentication on Workflow Endpoints" at bounding box center [463, 562] width 268 height 18
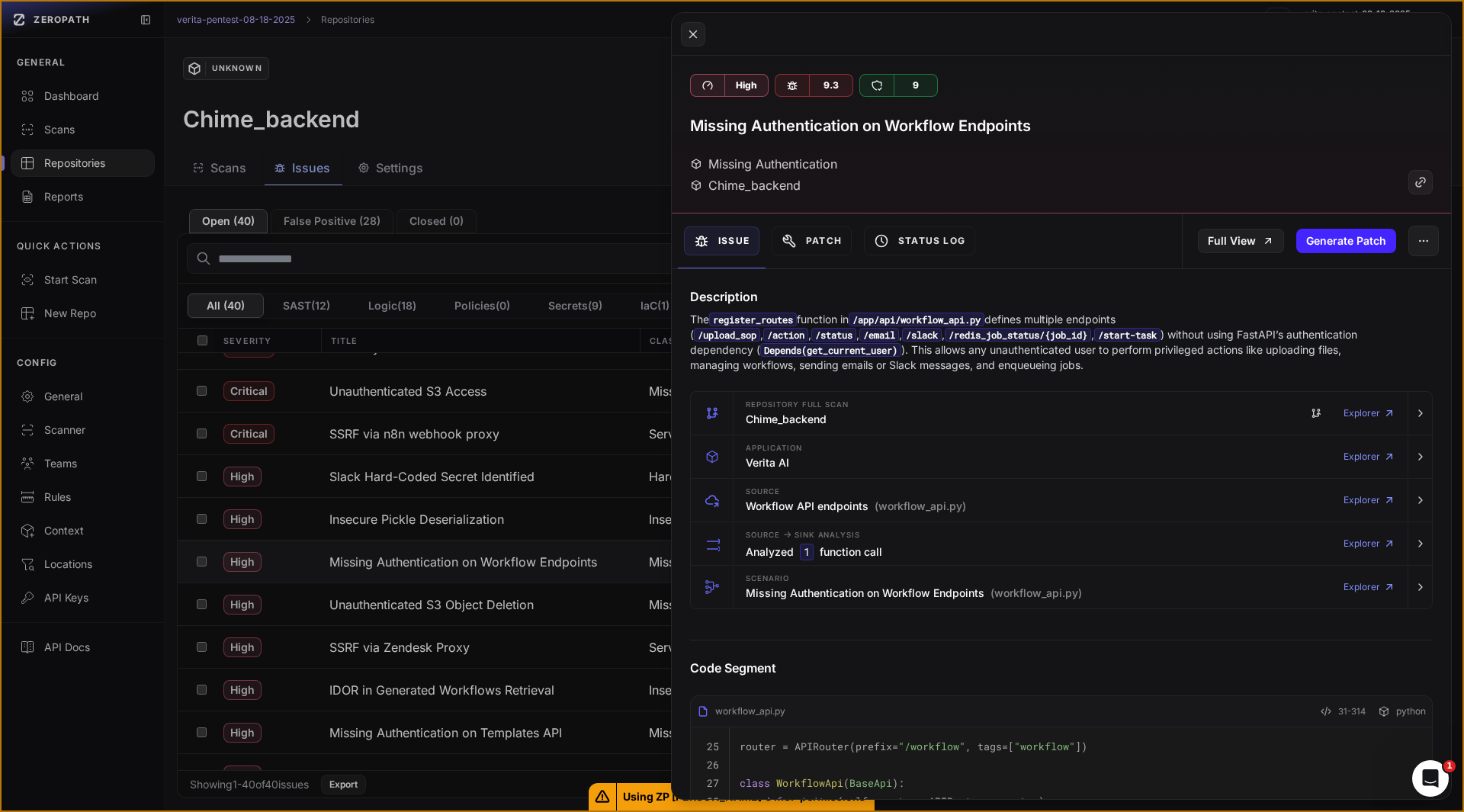
click at [1044, 364] on p "The register_routes function in /app/api/workflow_api.py defines multiple endpo…" at bounding box center [1032, 342] width 684 height 61
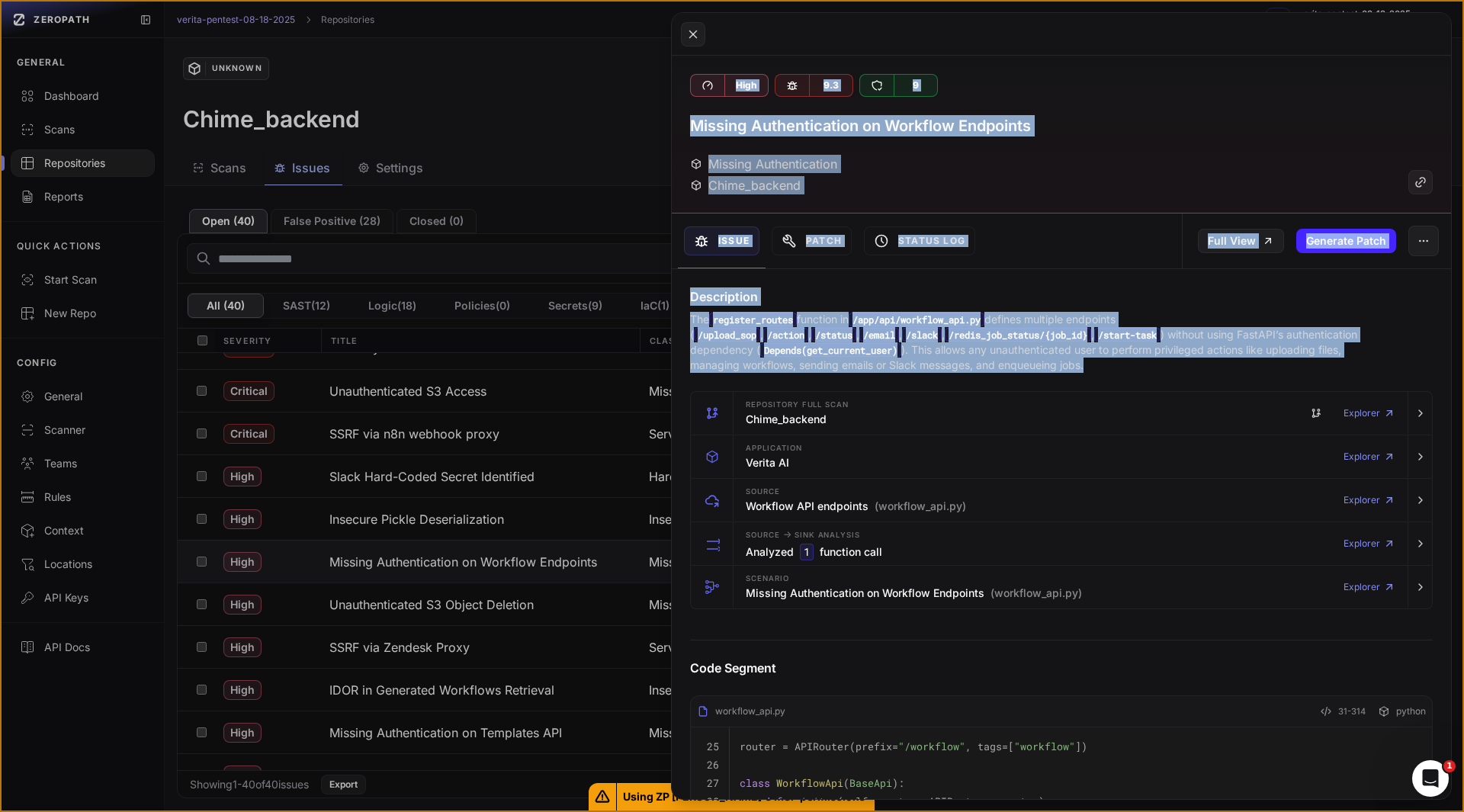
drag, startPoint x: 1044, startPoint y: 364, endPoint x: 586, endPoint y: 622, distance: 525.7
click at [586, 622] on div "Open ( 40 ) False Positive ( 28 ) Closed ( 0 ) Scan from [DATE] • 06:54 AM • Fu…" at bounding box center [813, 498] width 1298 height 624
click at [1057, 370] on p "The register_routes function in /app/api/workflow_api.py defines multiple endpo…" at bounding box center [1032, 342] width 684 height 61
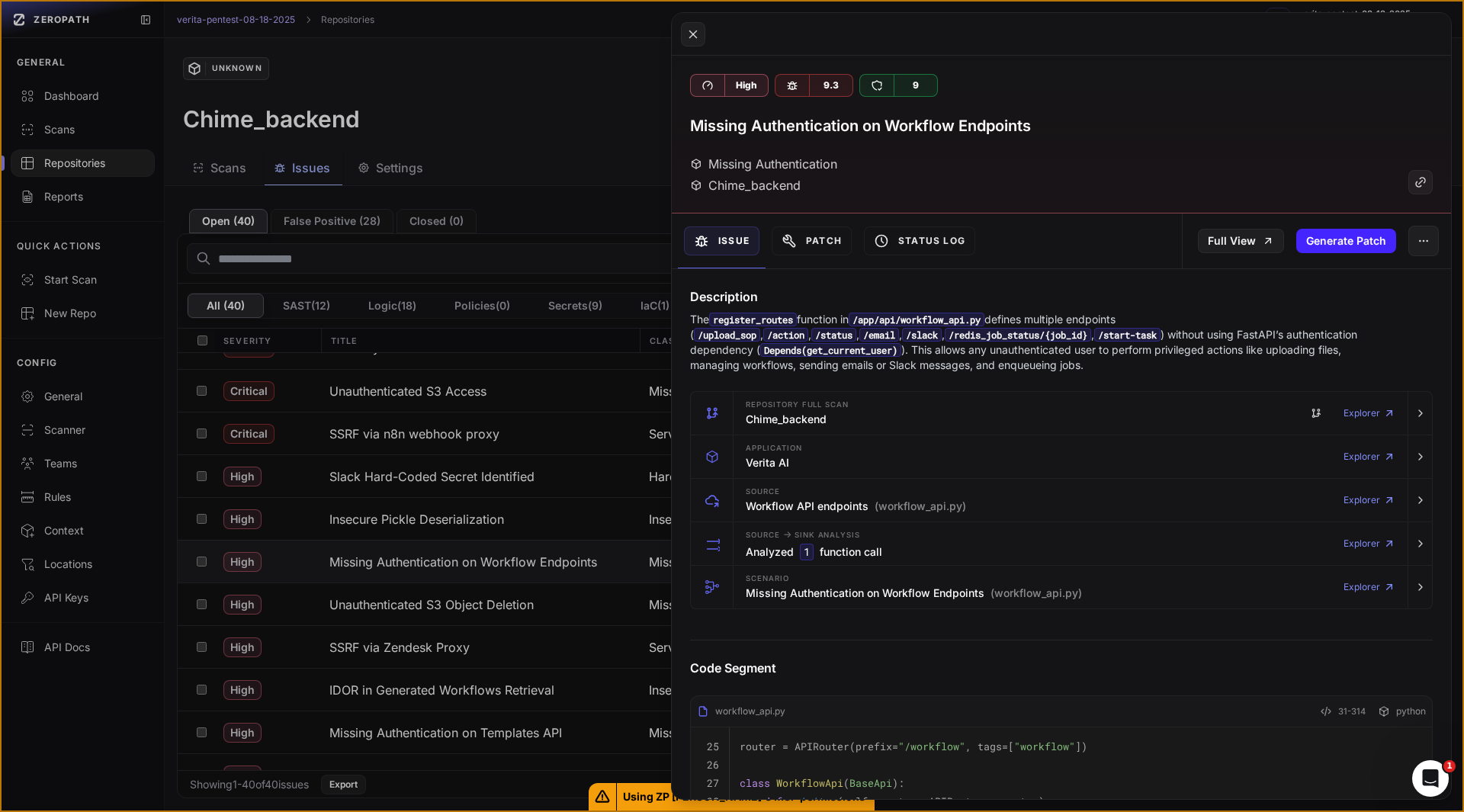
click at [568, 135] on button at bounding box center [732, 406] width 1464 height 812
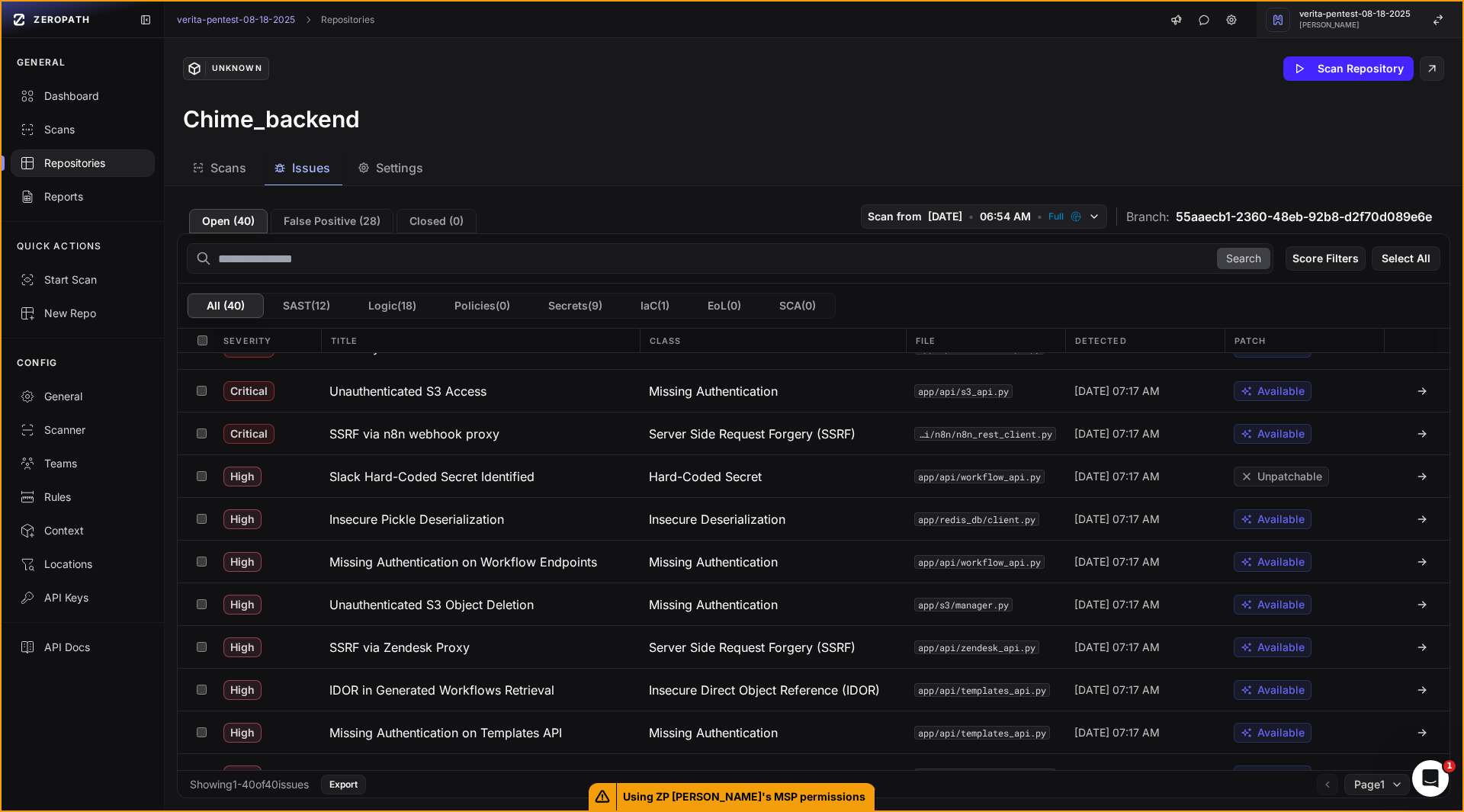
click at [1384, 23] on span "[PERSON_NAME]" at bounding box center [1355, 25] width 112 height 8
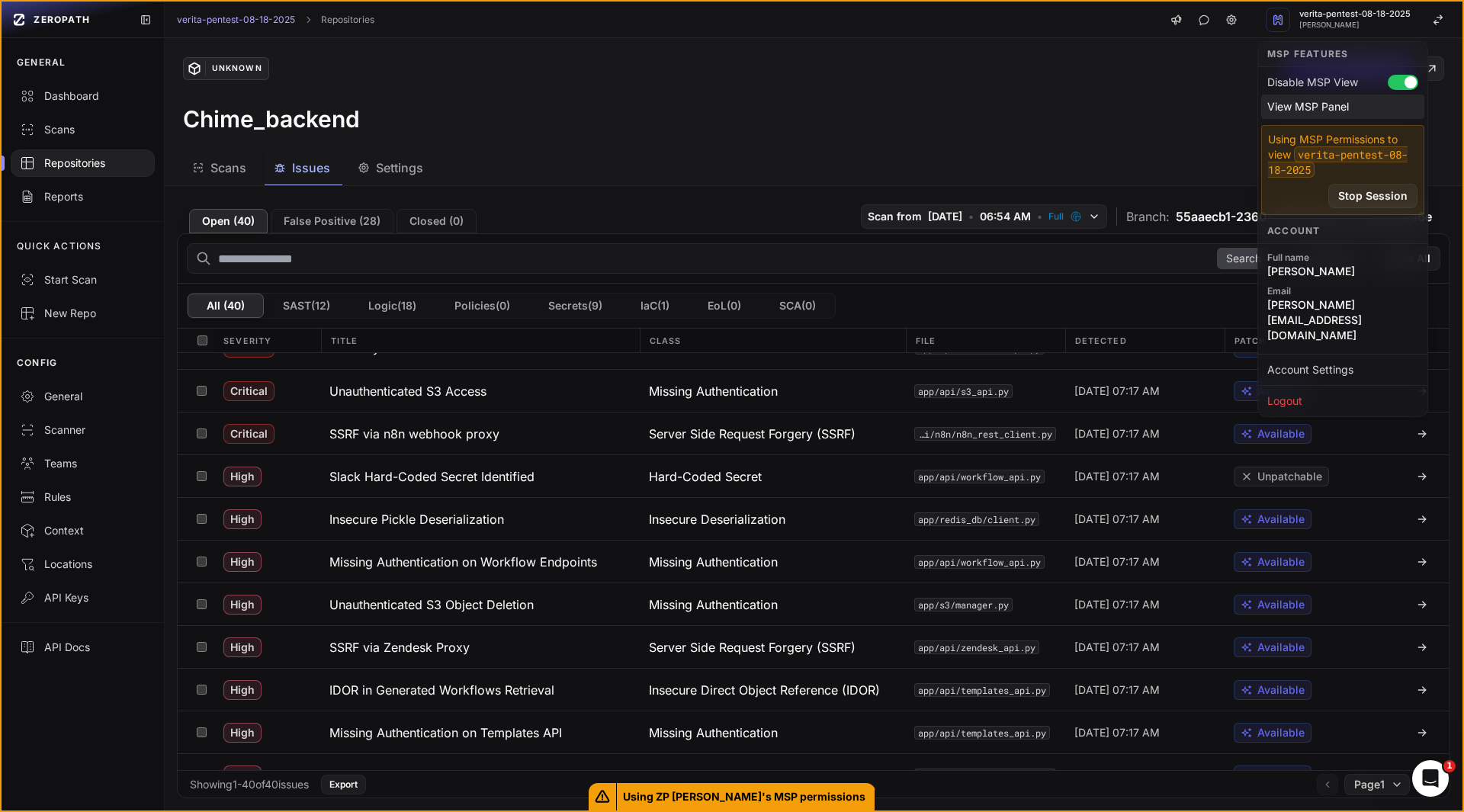
click at [1315, 107] on div "View MSP Panel" at bounding box center [1342, 106] width 163 height 24
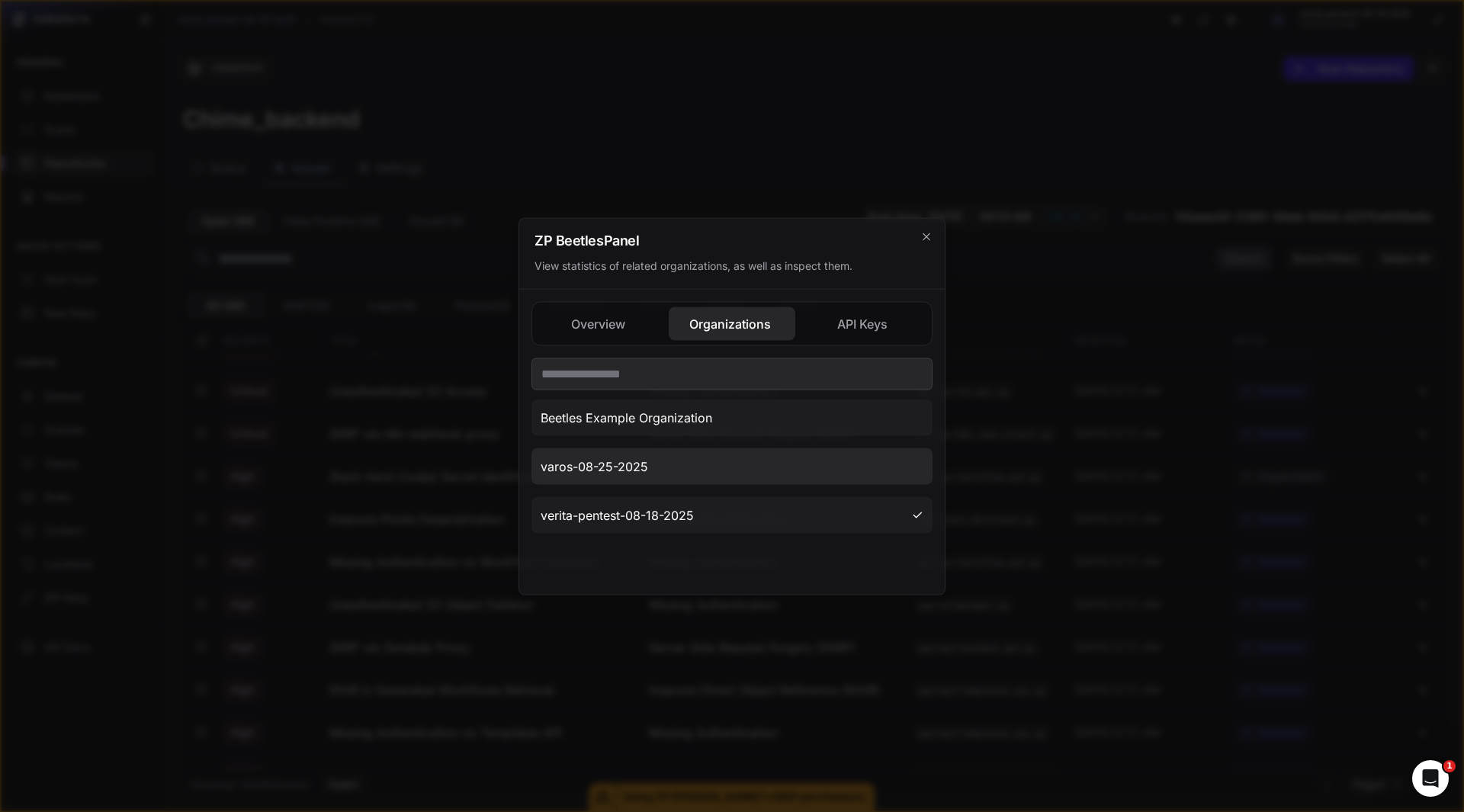
click at [613, 472] on span "varos-08-25-2025" at bounding box center [595, 465] width 108 height 18
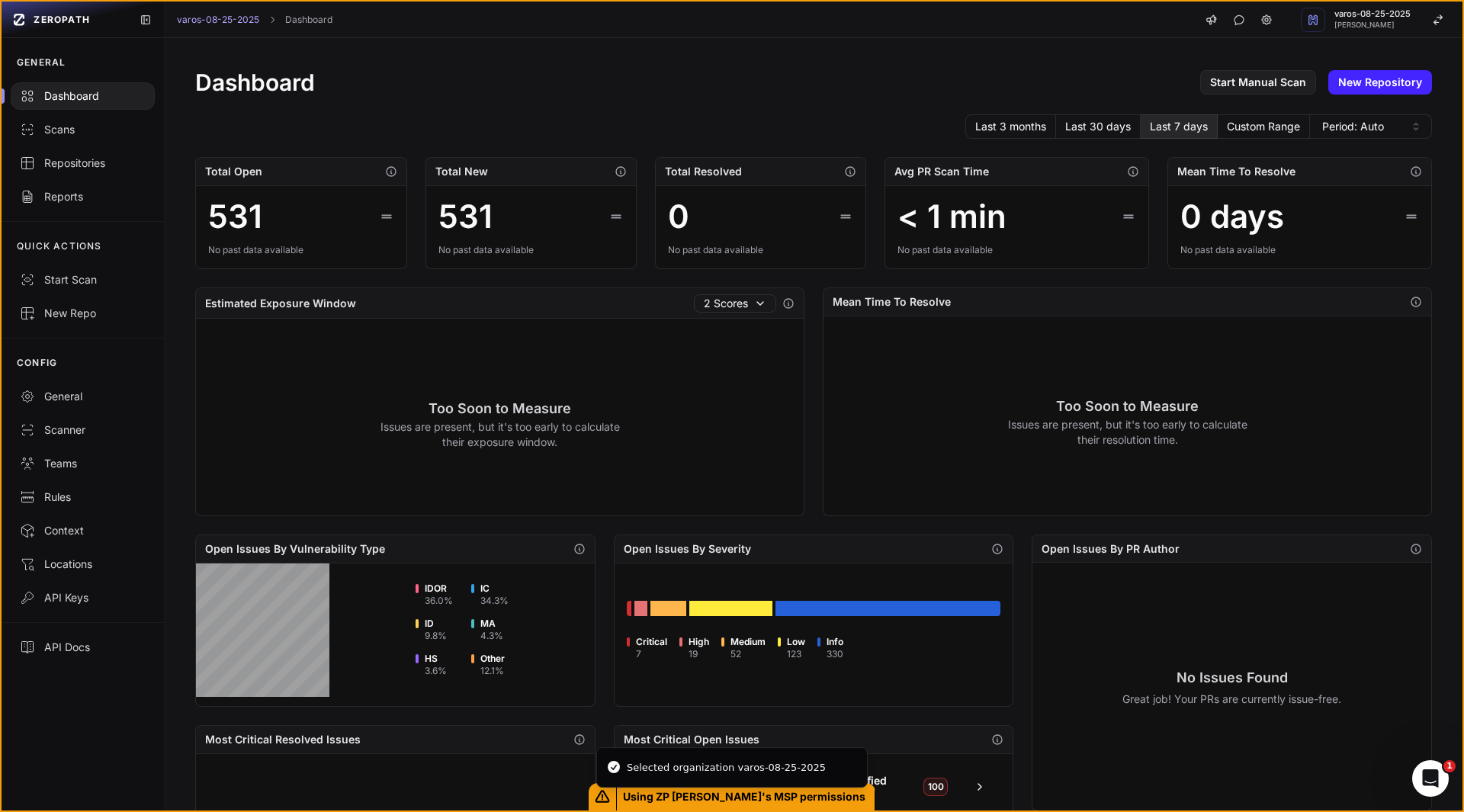
click at [638, 274] on div "Dashboard Start Manual Scan New Repository Last 3 months Last 30 days Last 7 da…" at bounding box center [813, 587] width 1298 height 1098
click at [641, 269] on div "Dashboard Start Manual Scan New Repository Last 3 months Last 30 days Last 7 da…" at bounding box center [813, 587] width 1298 height 1098
click at [97, 164] on div "Repositories" at bounding box center [82, 163] width 126 height 16
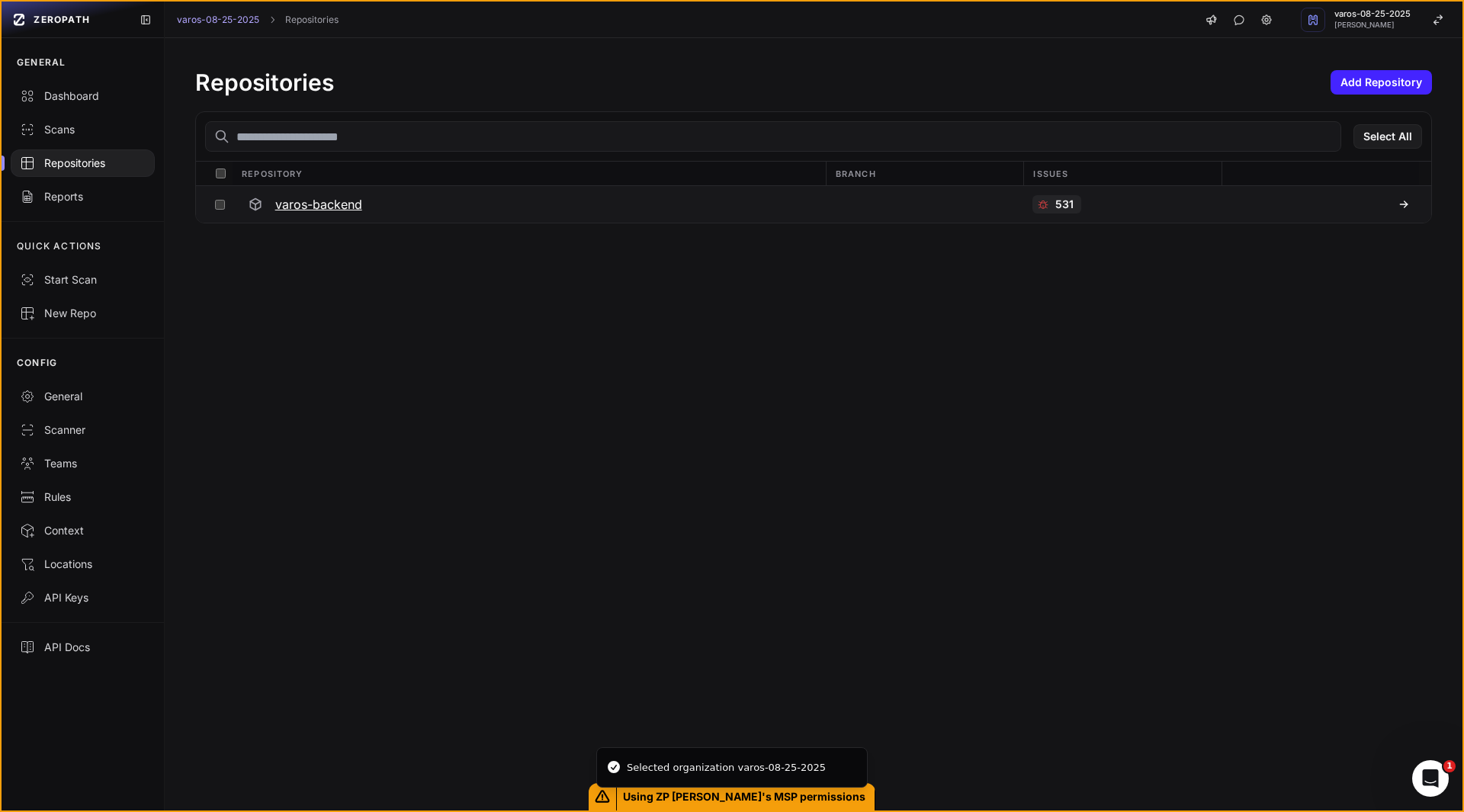
click at [1400, 204] on icon at bounding box center [1403, 204] width 7 height 0
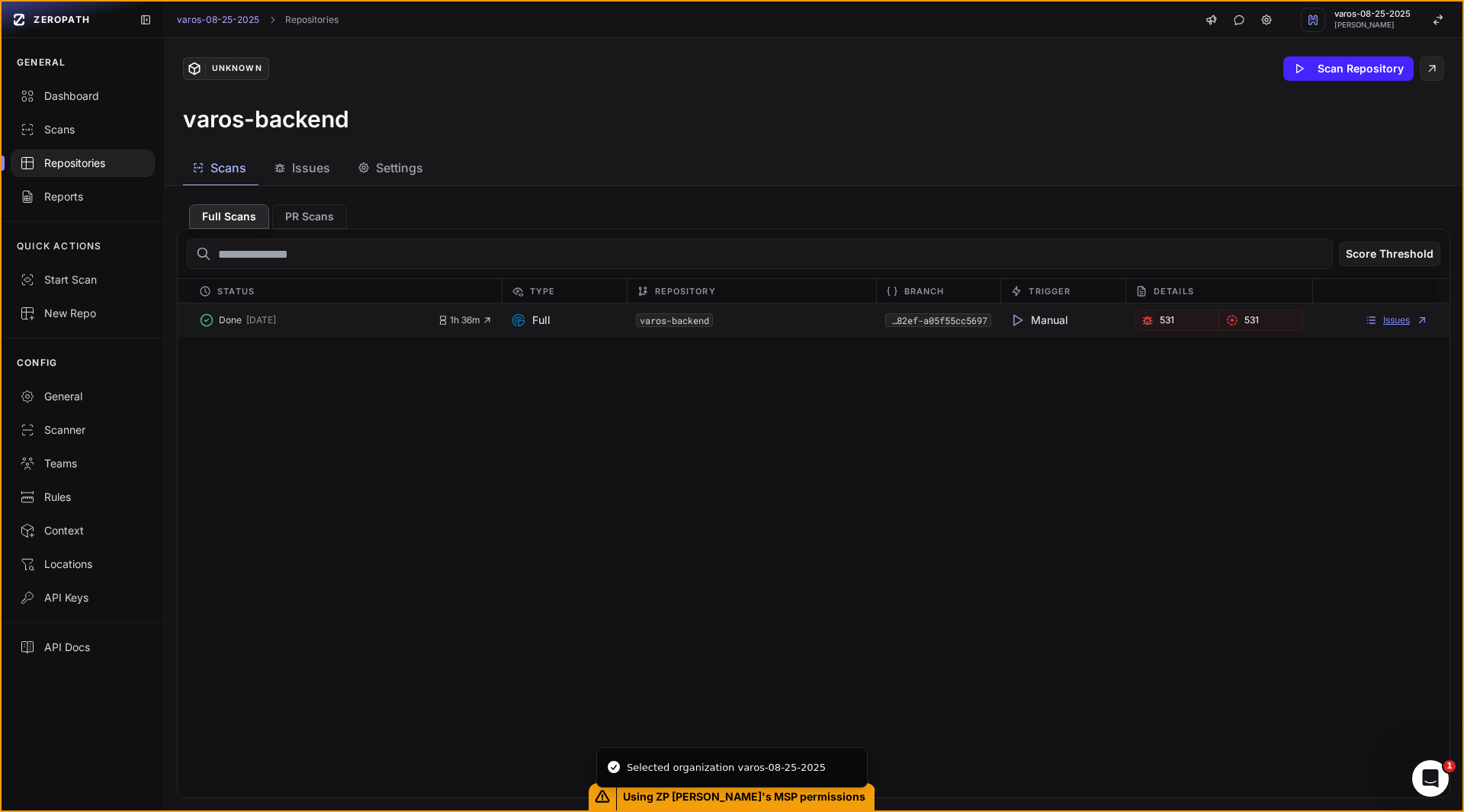
click at [1371, 319] on link "Issues" at bounding box center [1396, 321] width 63 height 12
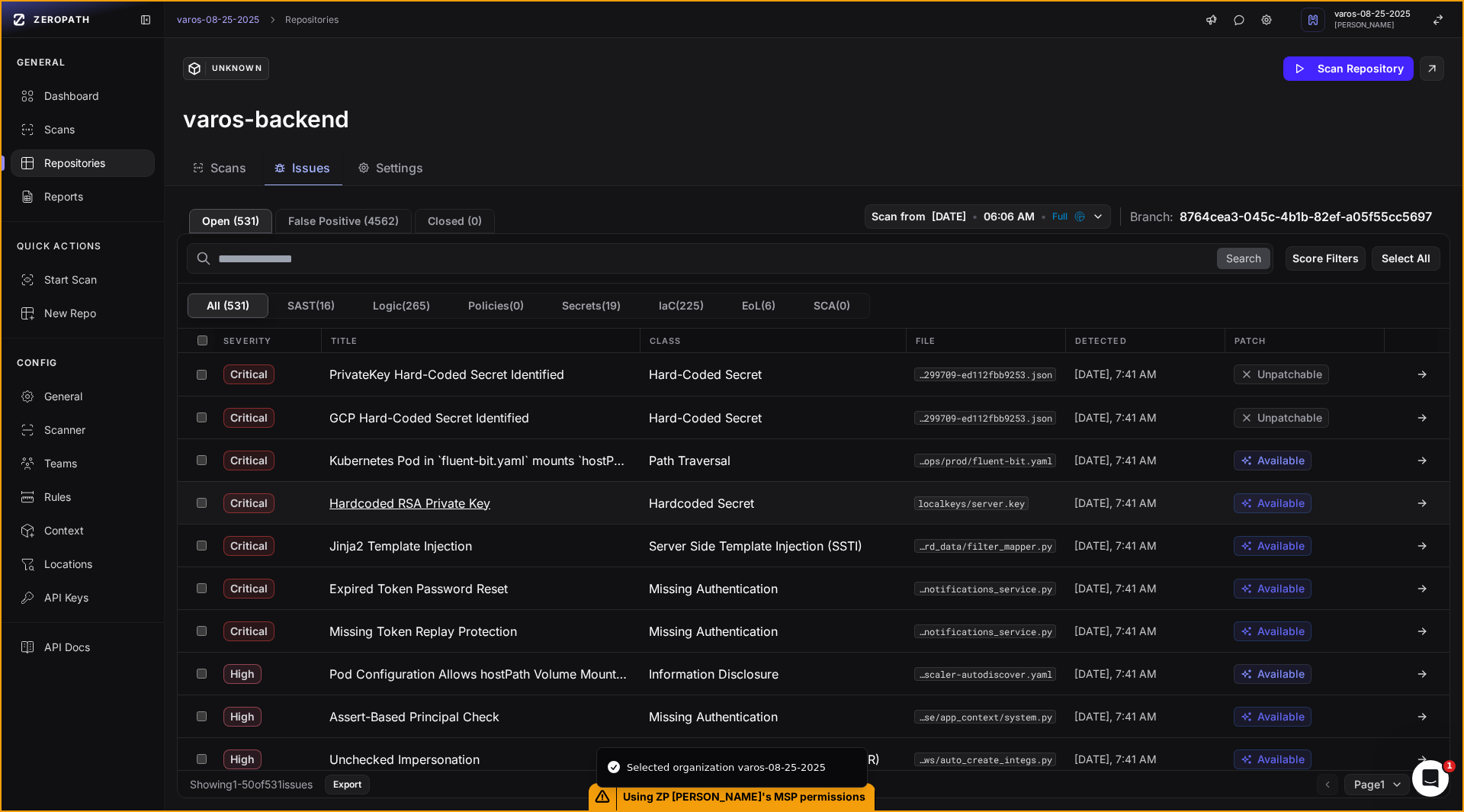
click at [466, 502] on h3 "Hardcoded RSA Private Key" at bounding box center [410, 502] width 161 height 18
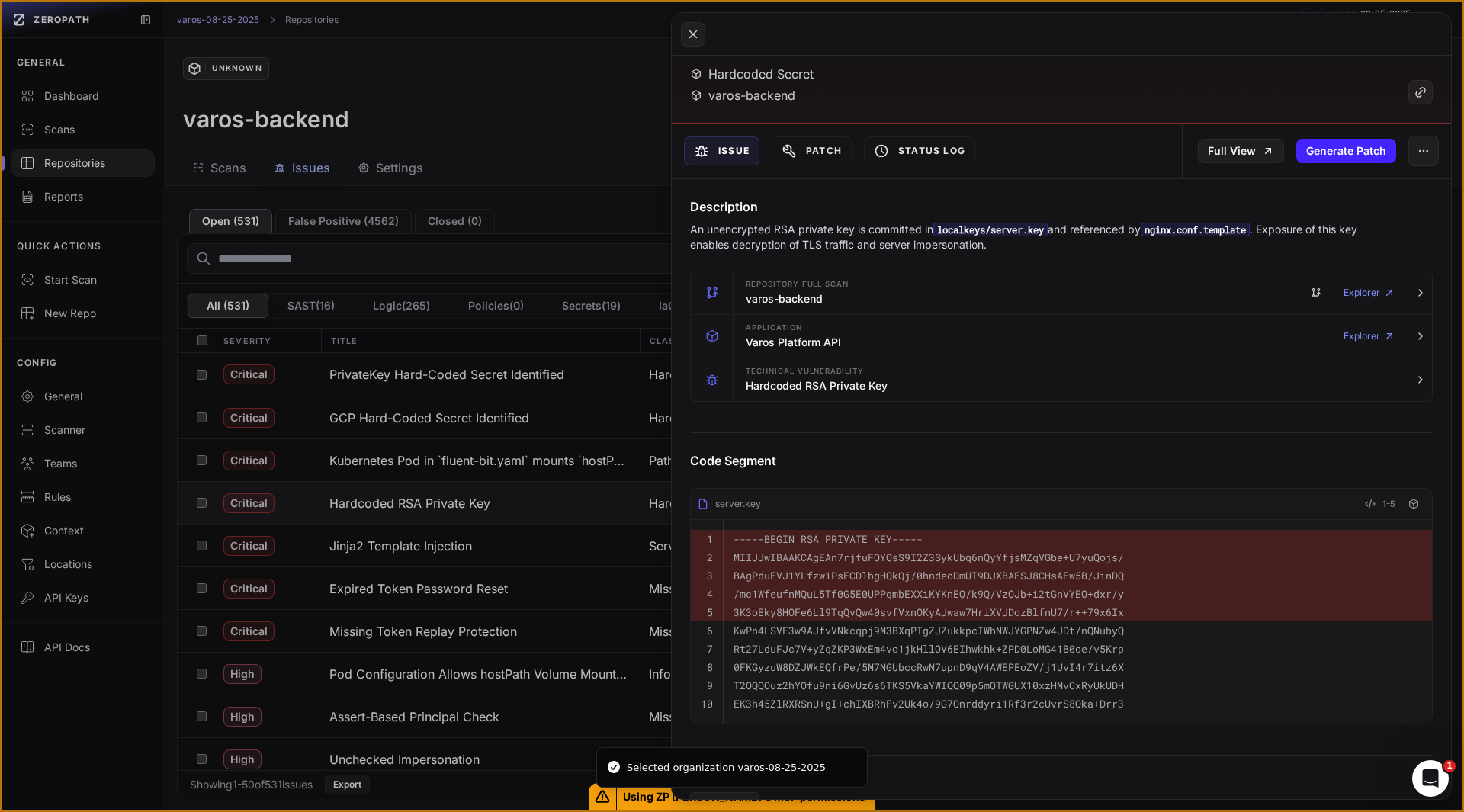
scroll to position [207, 0]
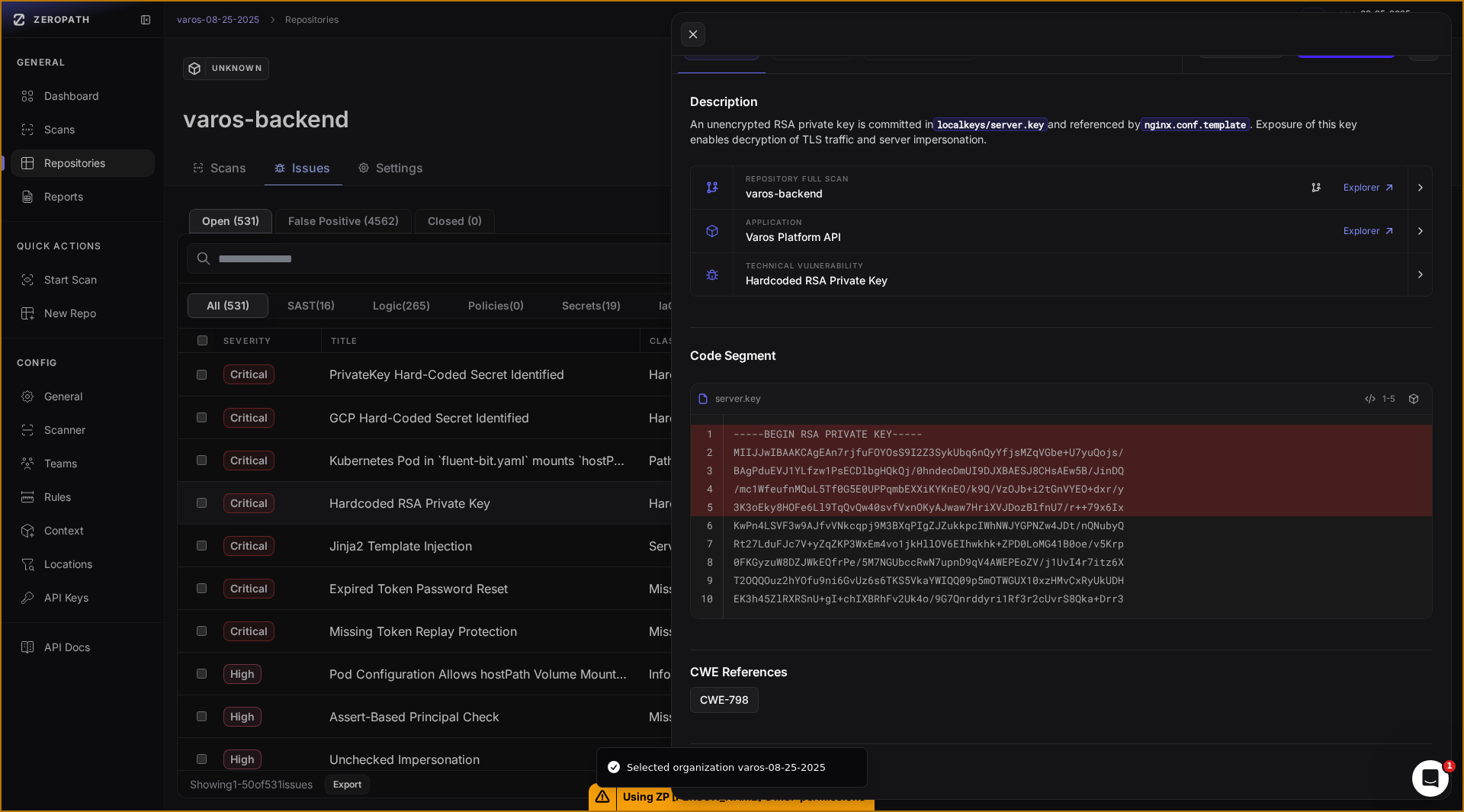
click at [1180, 553] on pre "0FKGyzuW8DZJWkEQfrPe/5M7NGUbccRwN7upnD9qV4AWEPEoZV/j1UvI4r7itz6X" at bounding box center [1078, 562] width 688 height 18
click at [794, 427] on code "-----BEGIN RSA PRIVATE KEY-----" at bounding box center [828, 434] width 189 height 14
click at [804, 534] on pre "Rt27LduFJc7V+yZqZKP3WxEm4vo1jkHllOV6EIhwkhk+ZPD0LoMG41B0oe/v5Krp" at bounding box center [1078, 543] width 688 height 18
click at [810, 445] on code "MIIJJwIBAAKCAgEAn7rjfuFOYOsS9I2Z3SykUbq6nQyYfjsMZqVGbe+U7yuQojs/" at bounding box center [929, 452] width 390 height 14
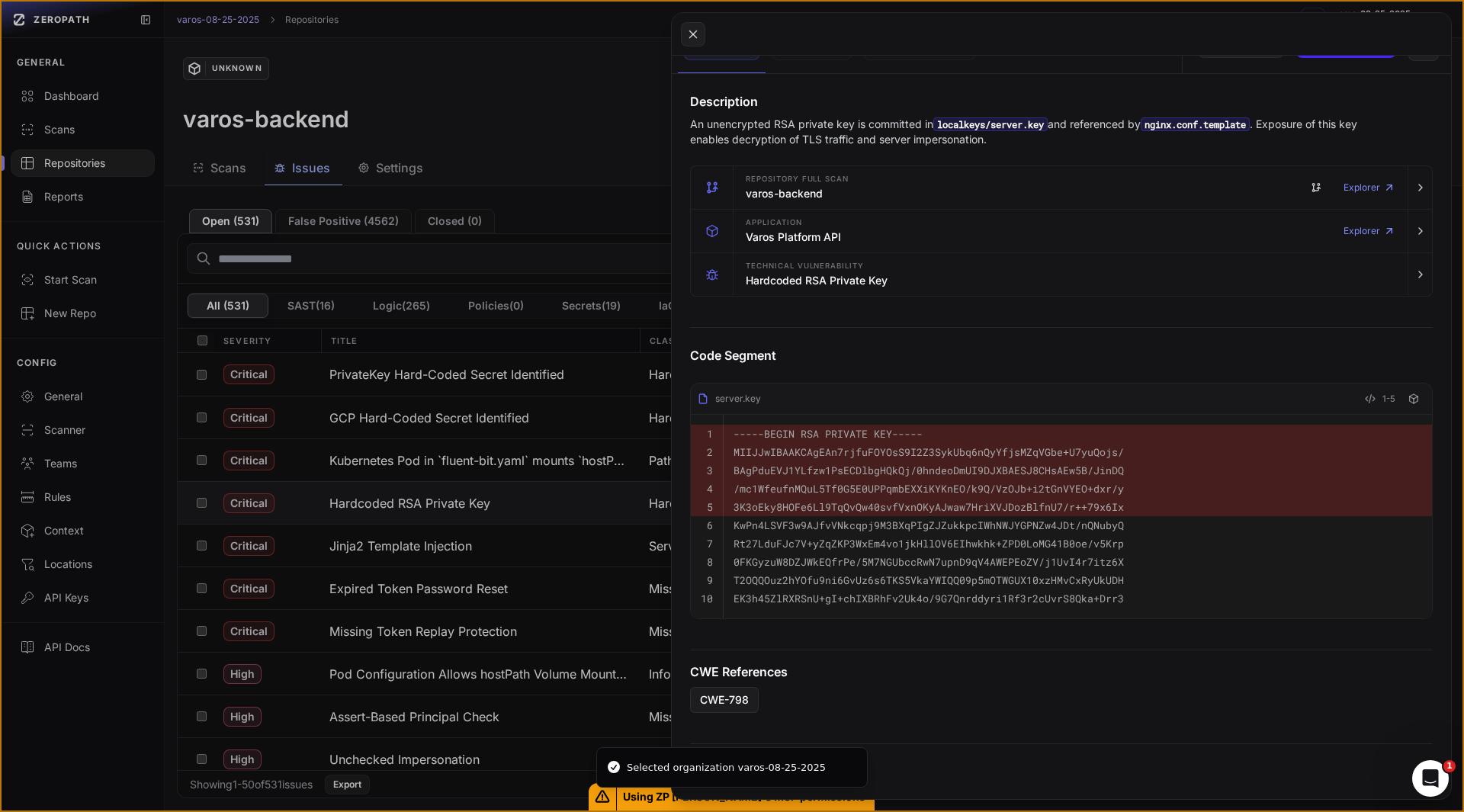
click at [874, 498] on pre "3K3oEky8HOFe6Ll9TqQvQw40svfVxnOKyAJwaw7HriXVJDozBlfnU7/r++79x6Ix" at bounding box center [1078, 506] width 688 height 18
click at [977, 534] on pre "Rt27LduFJc7V+yZqZKP3WxEm4vo1jkHllOV6EIhwkhk+ZPD0LoMG41B0oe/v5Krp" at bounding box center [1078, 543] width 688 height 18
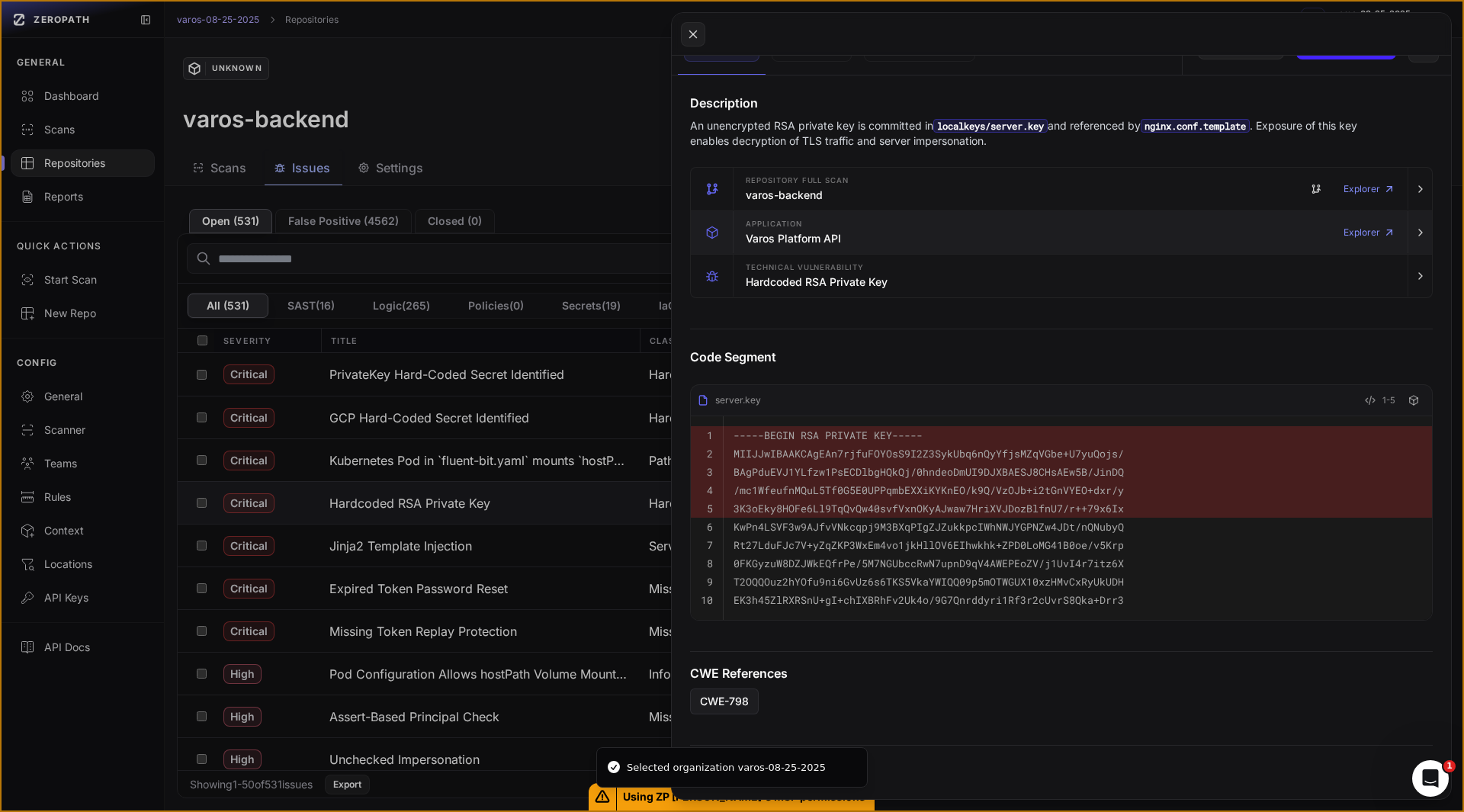
scroll to position [193, 0]
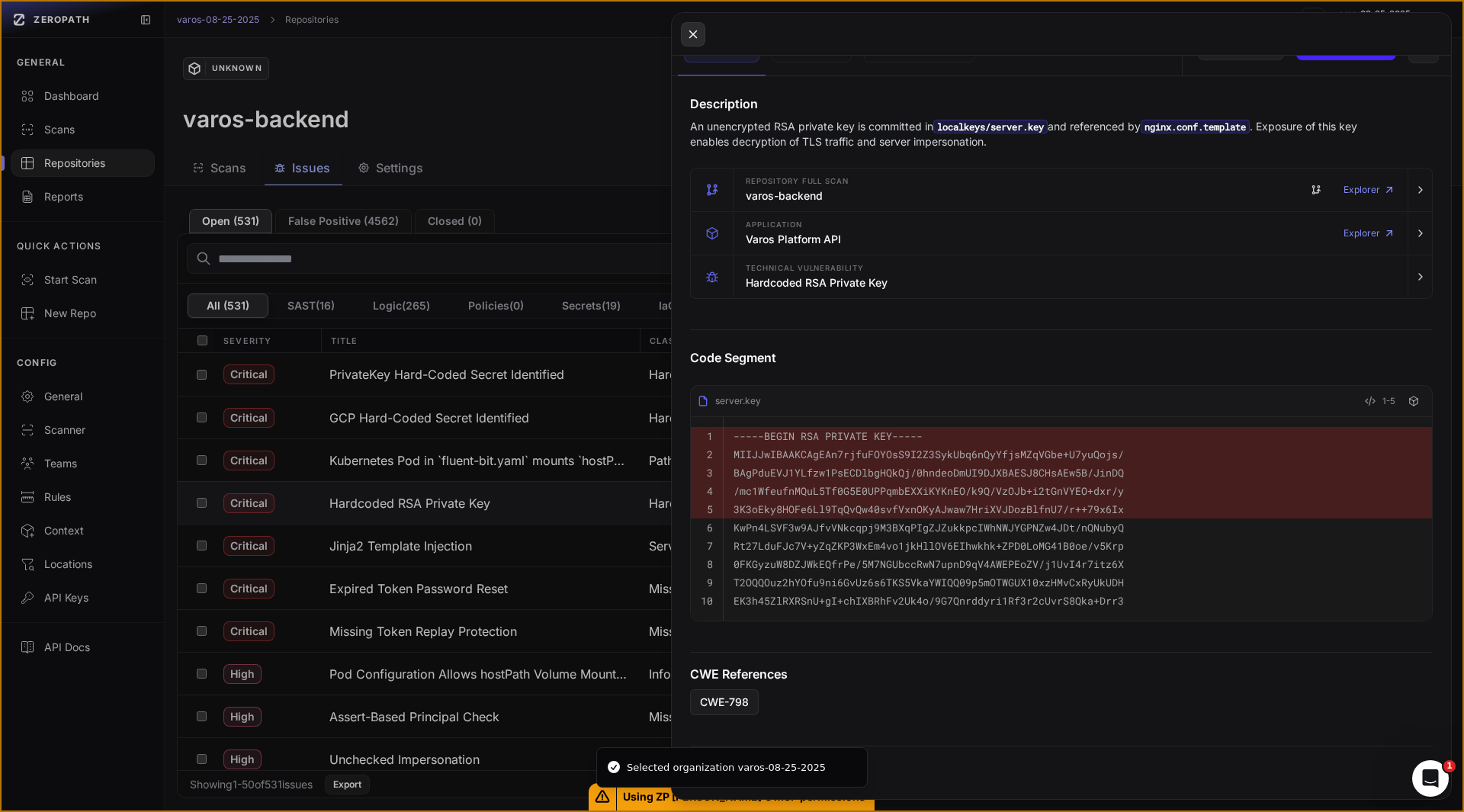
click at [696, 33] on icon at bounding box center [694, 34] width 14 height 18
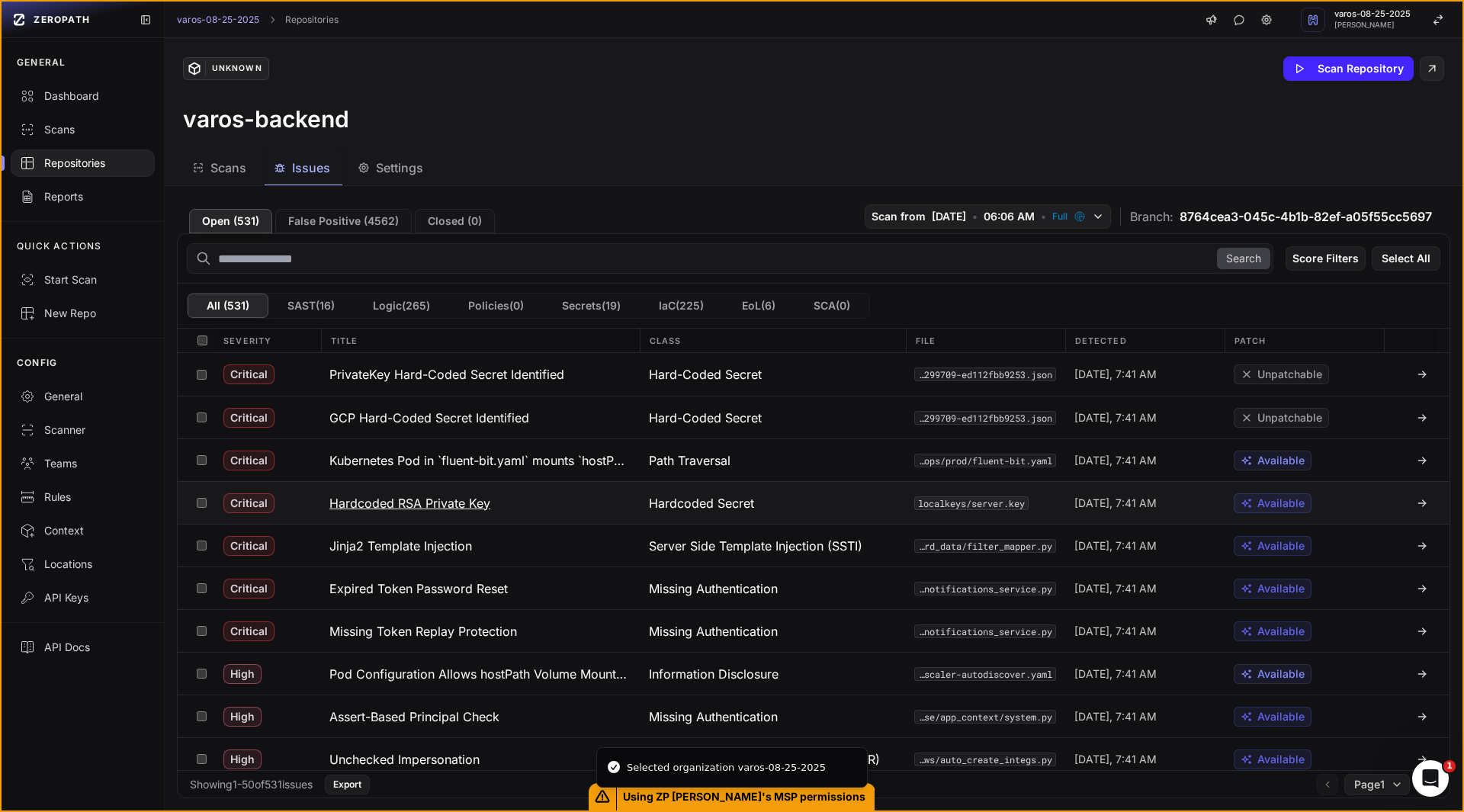
click at [434, 503] on h3 "Hardcoded RSA Private Key" at bounding box center [410, 502] width 161 height 18
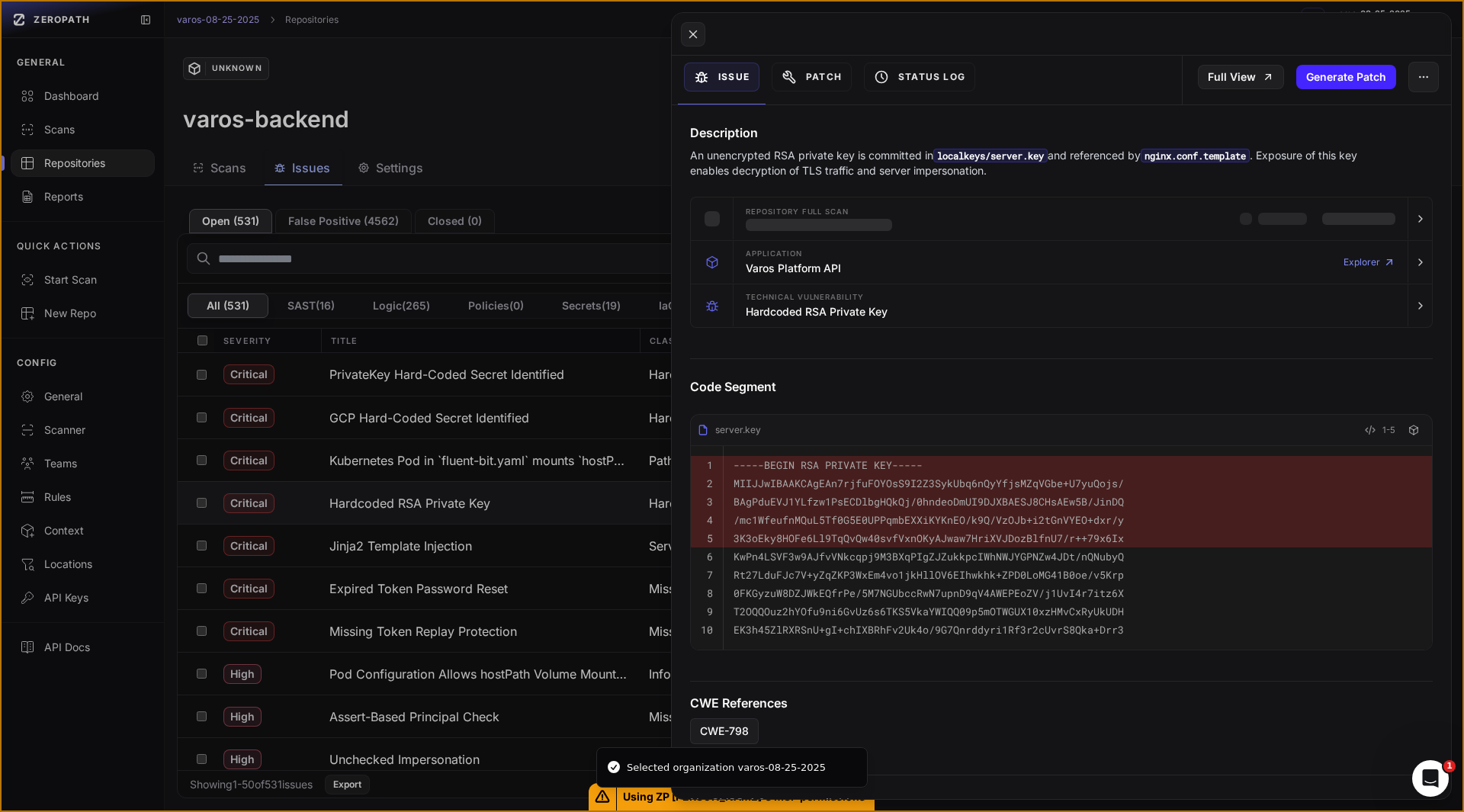
scroll to position [165, 0]
click at [126, 712] on button at bounding box center [732, 406] width 1464 height 812
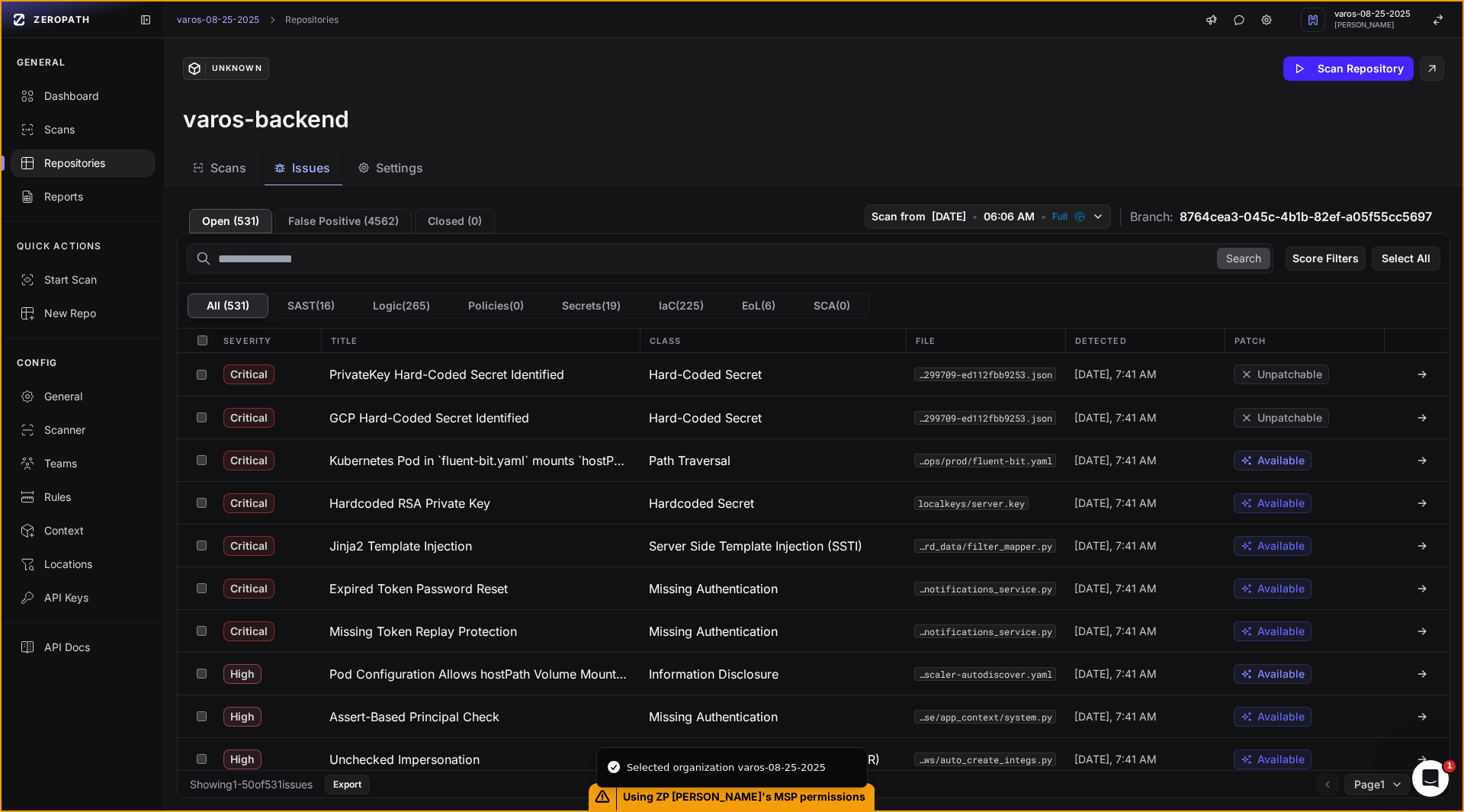
click at [696, 134] on div "Unknown Scan Repository varos-backend" at bounding box center [813, 94] width 1298 height 113
click at [474, 454] on h3 "Kubernetes Pod in `fluent-bit.yaml` mounts `hostPath` to host filesystem" at bounding box center [480, 460] width 301 height 18
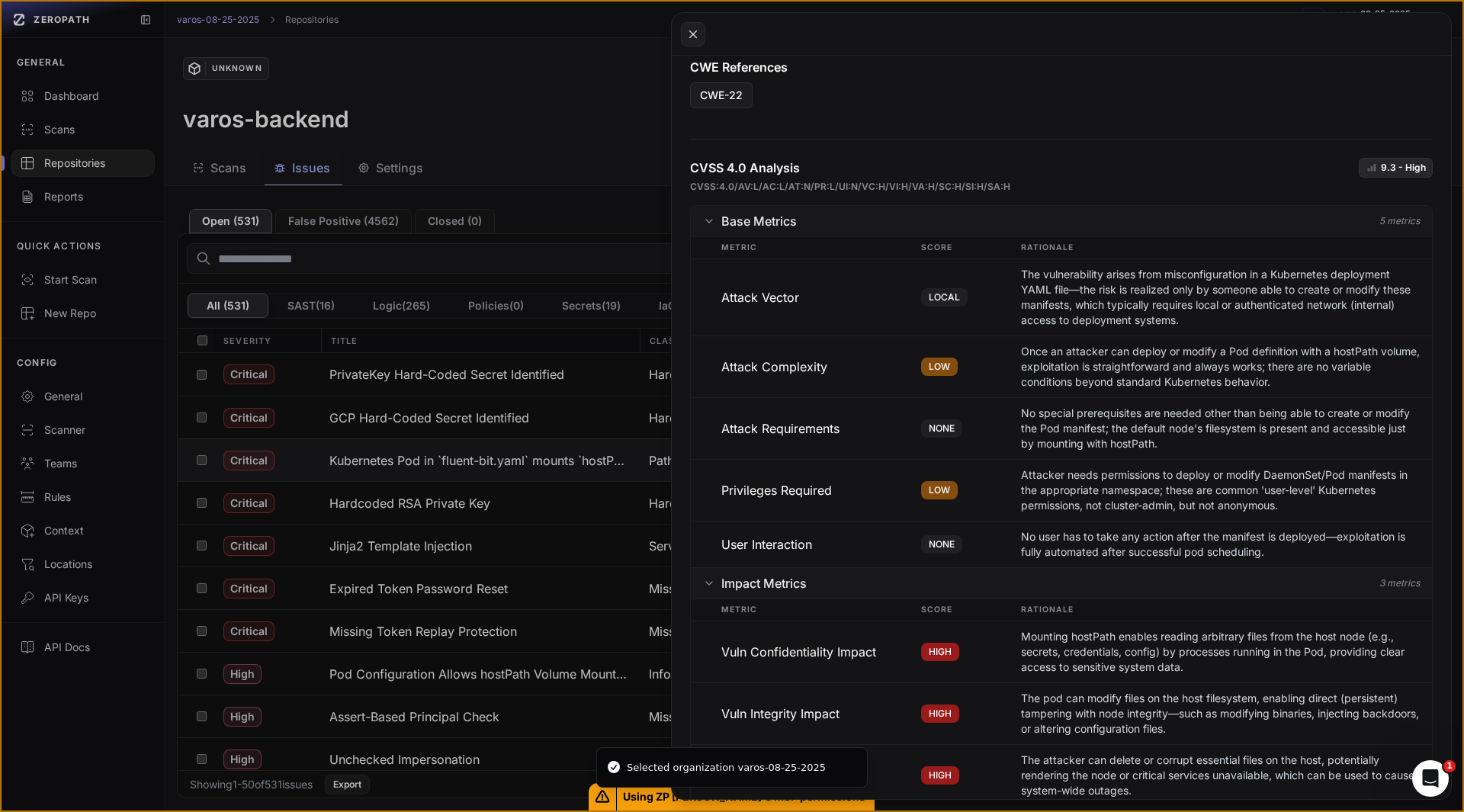
scroll to position [859, 0]
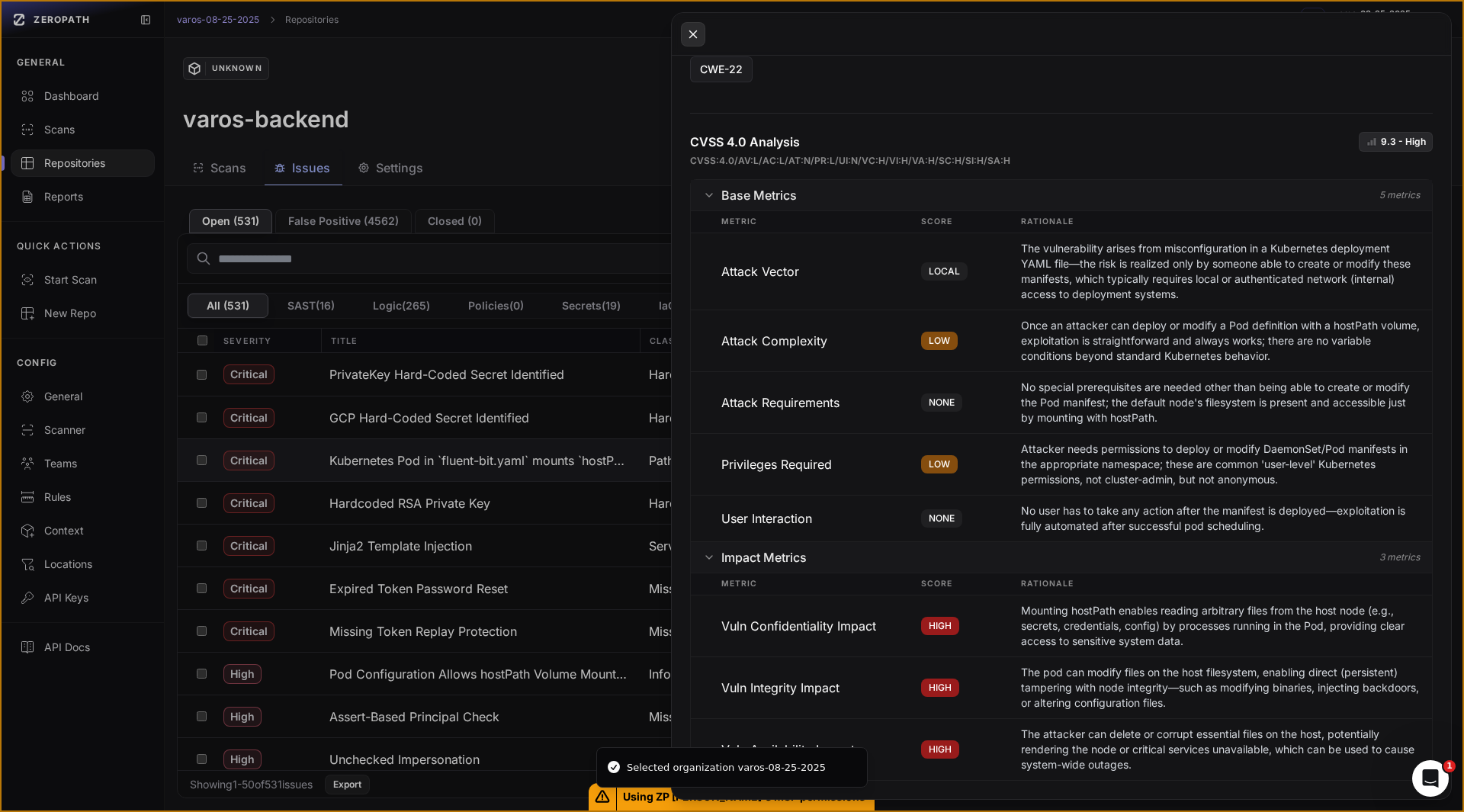
click at [688, 31] on icon at bounding box center [694, 34] width 14 height 18
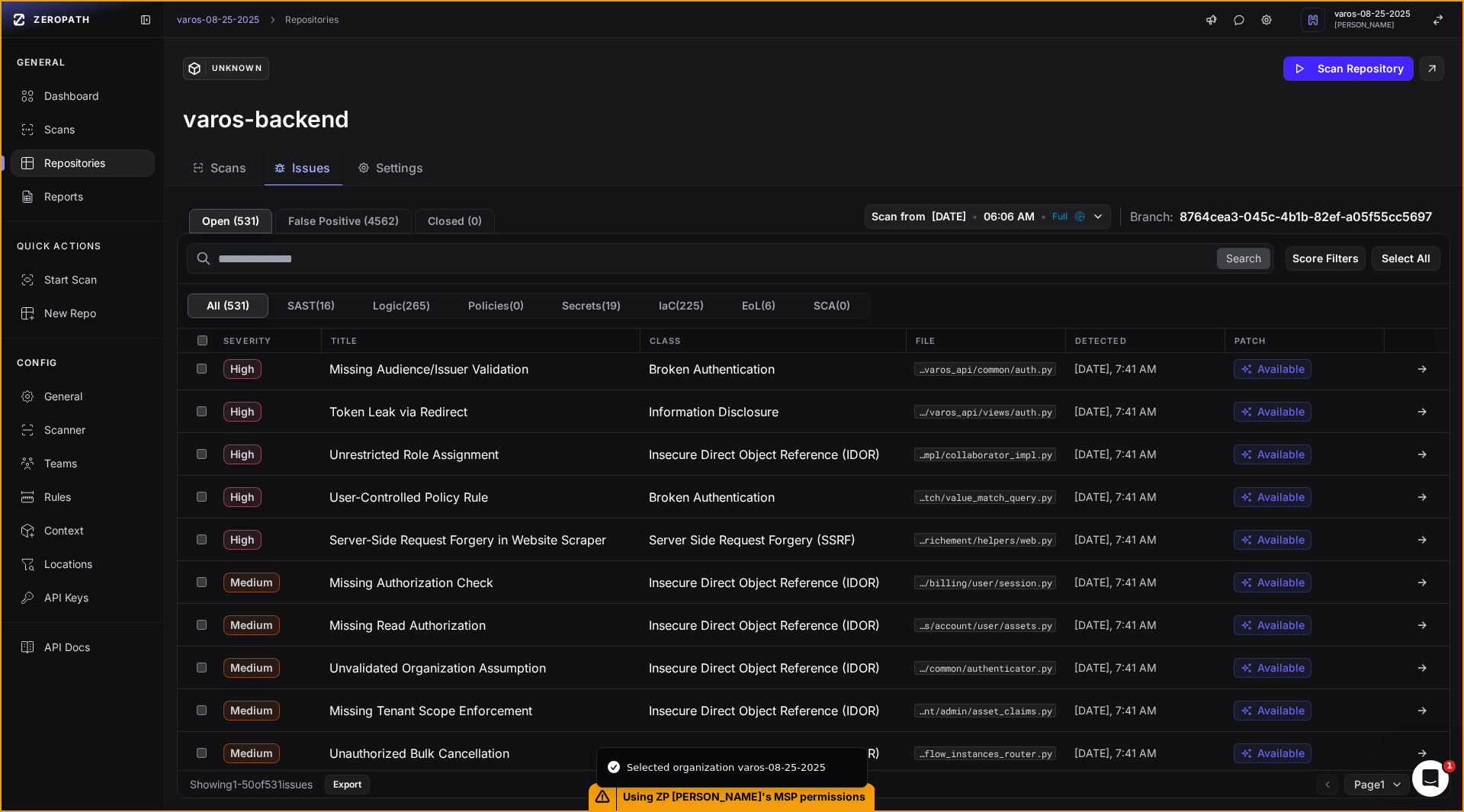
scroll to position [914, 0]
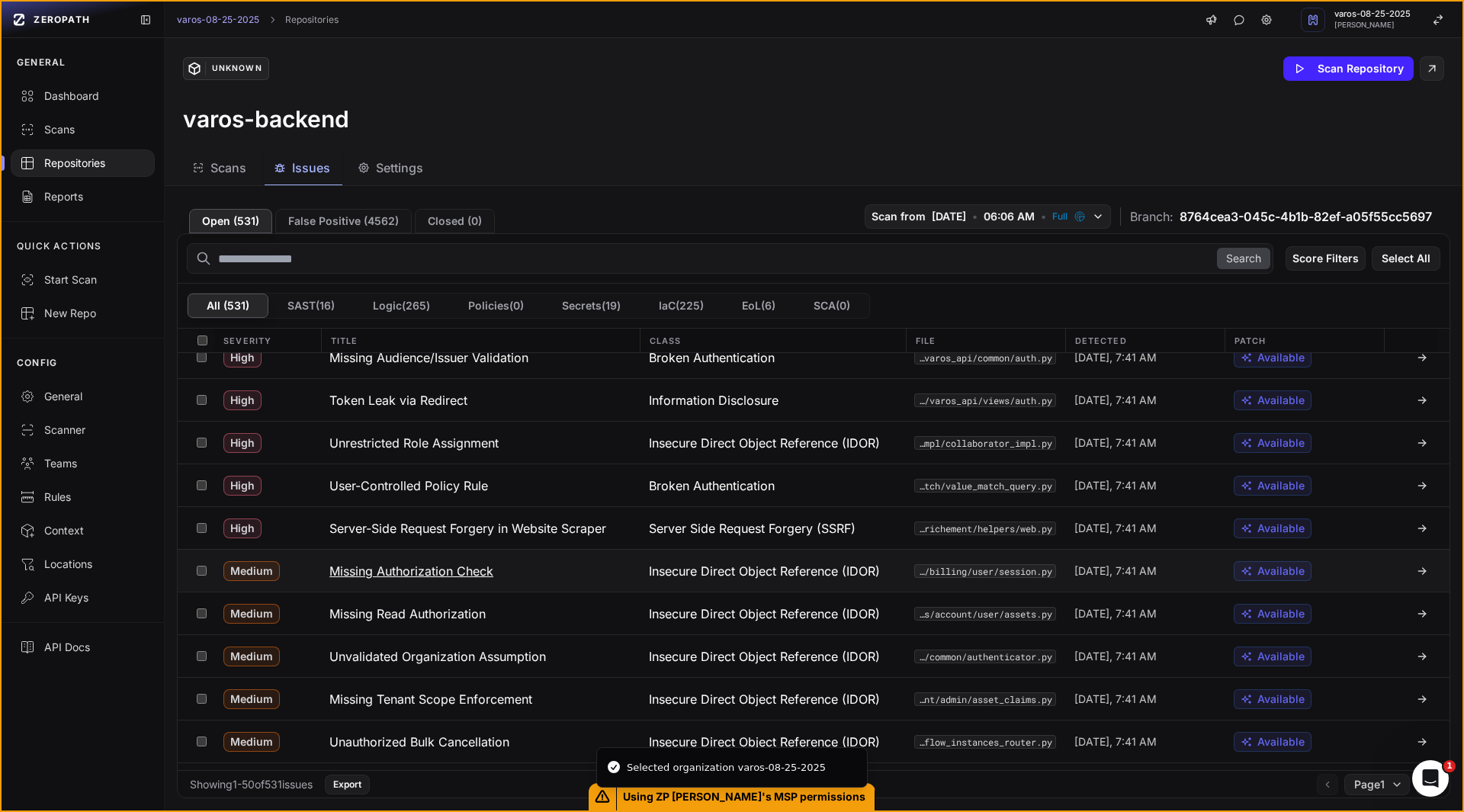
click at [464, 569] on h3 "Missing Authorization Check" at bounding box center [411, 570] width 164 height 18
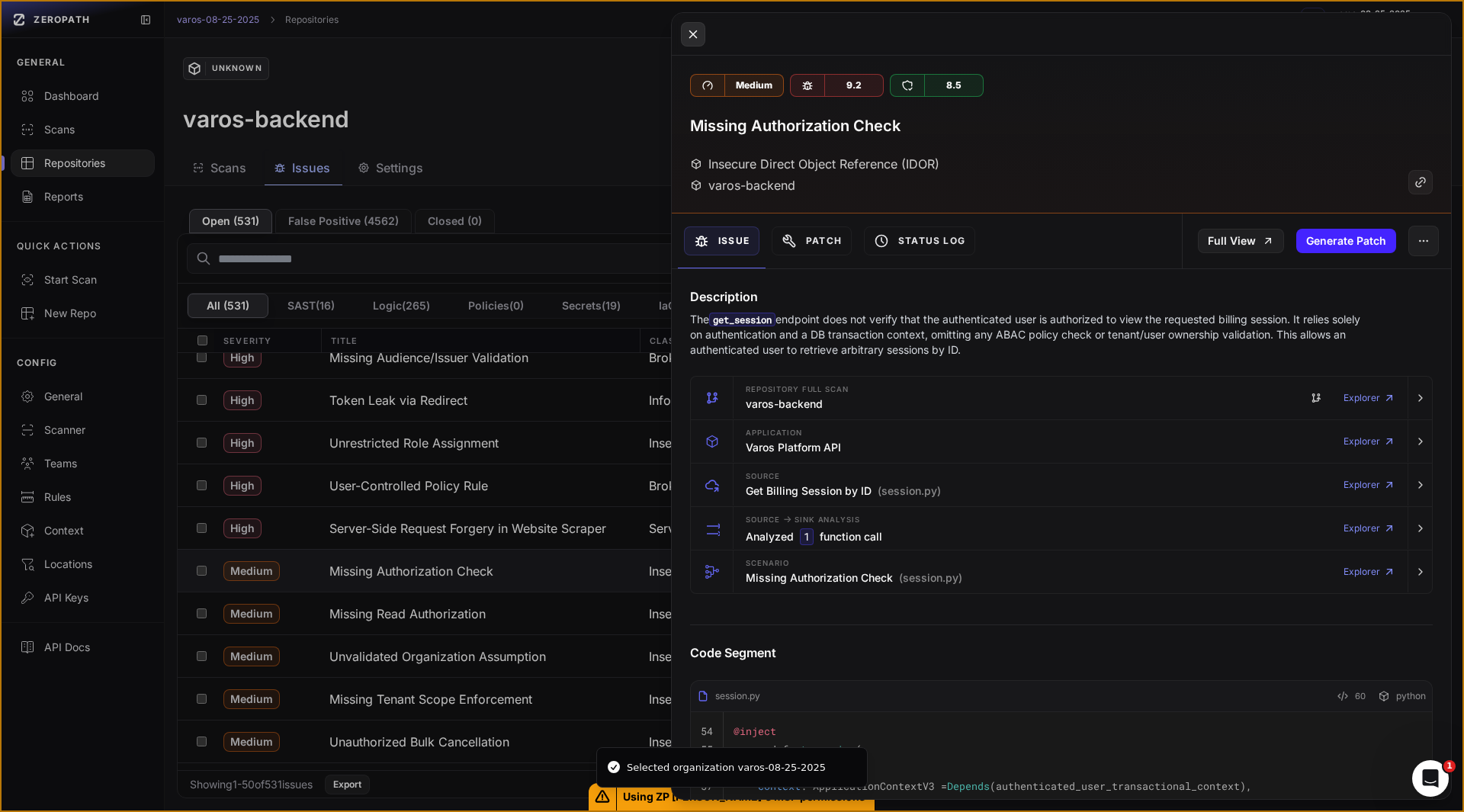
click at [690, 26] on icon at bounding box center [694, 34] width 14 height 18
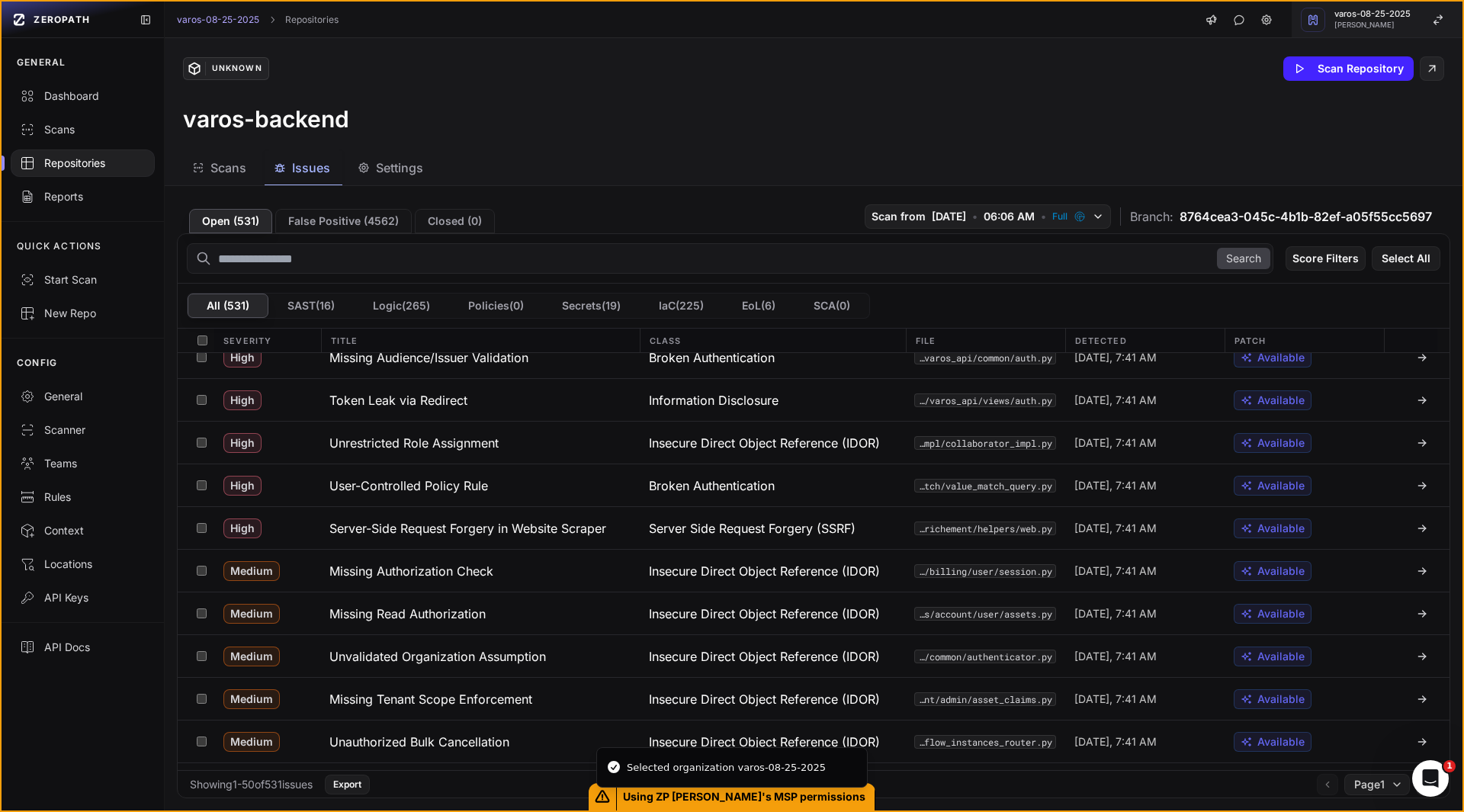
click at [1356, 25] on span "[PERSON_NAME]" at bounding box center [1373, 25] width 76 height 8
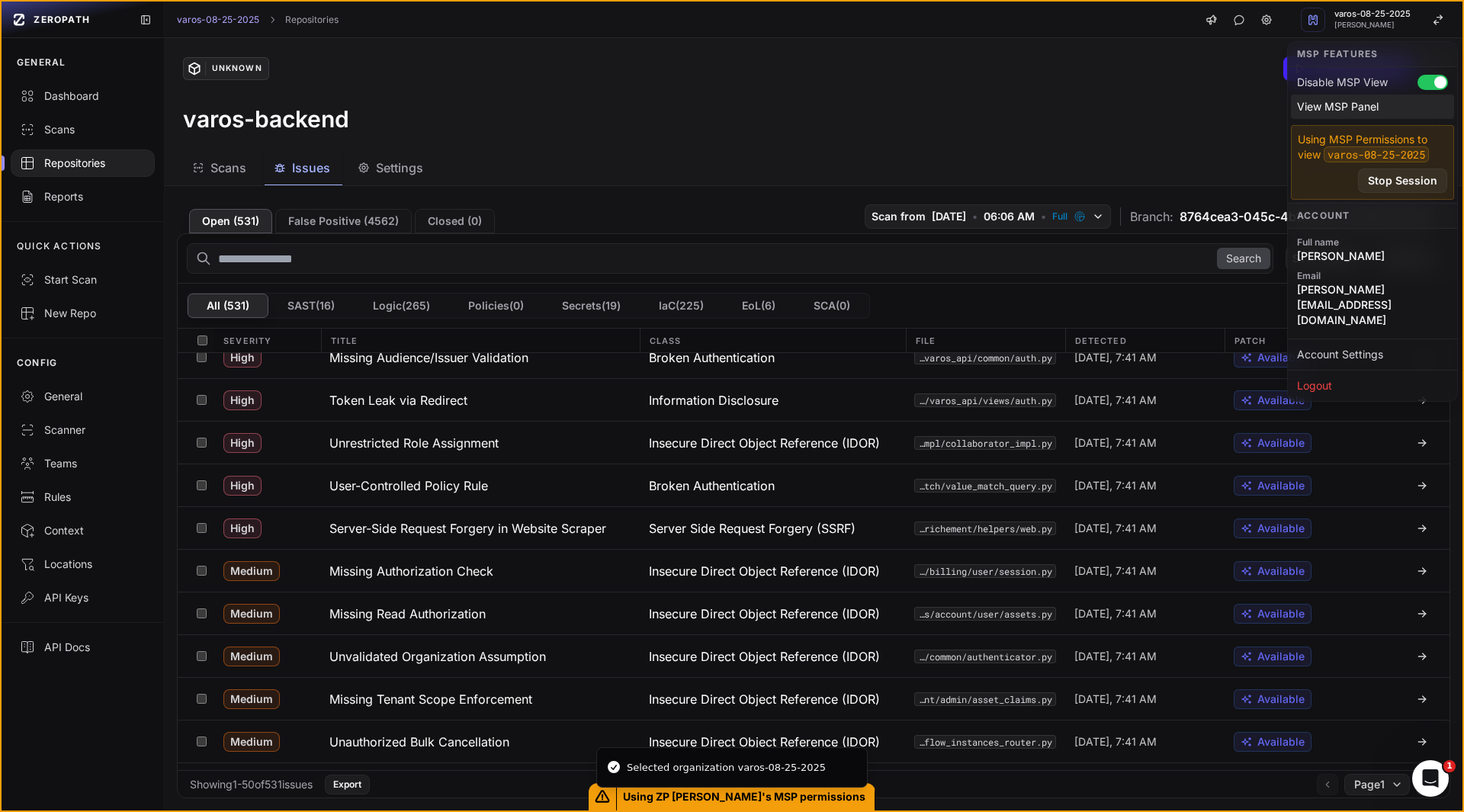
click at [1331, 104] on div "View MSP Panel" at bounding box center [1373, 106] width 163 height 24
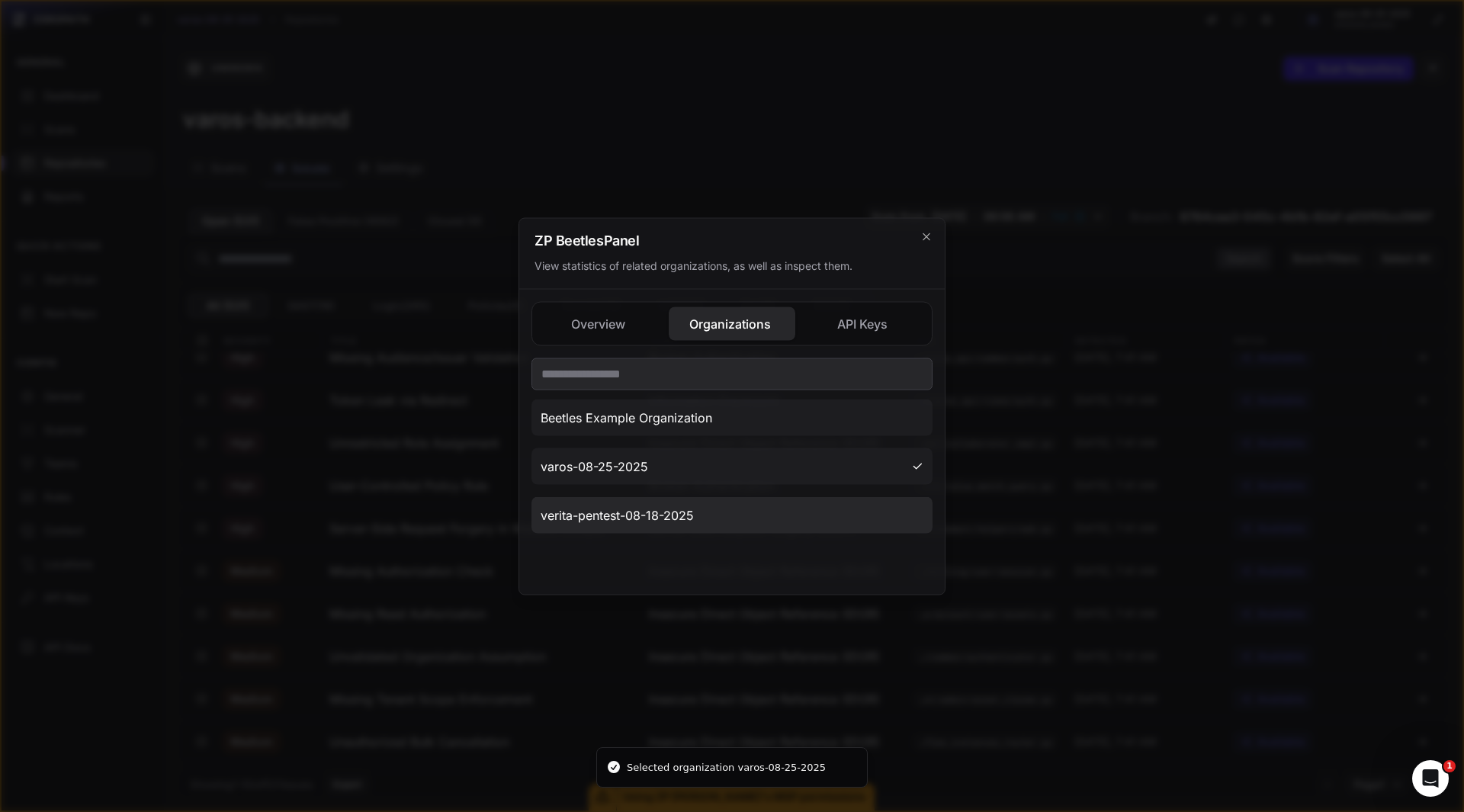
click at [630, 509] on span "verita-pentest-08-18-2025" at bounding box center [617, 514] width 153 height 18
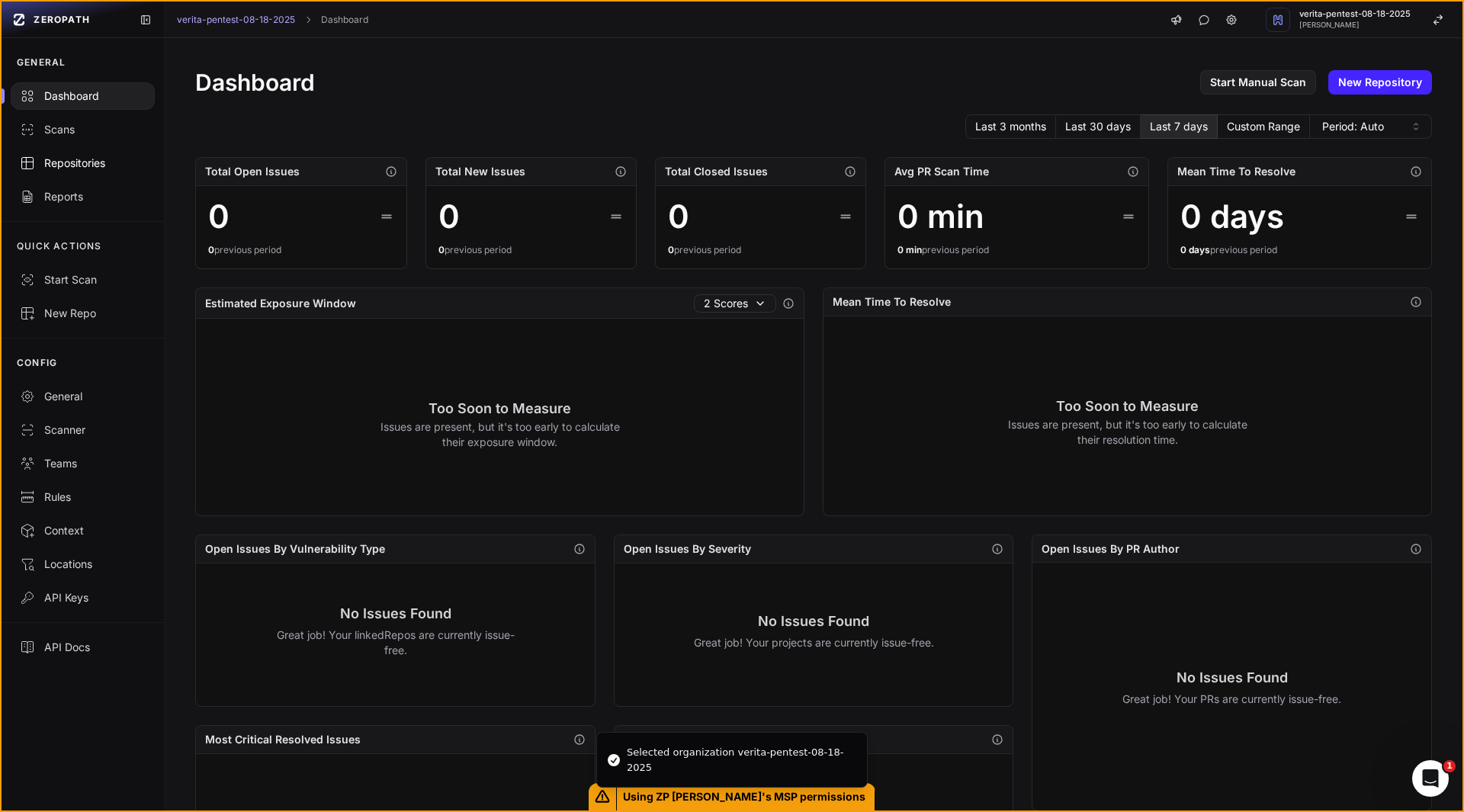
click at [80, 163] on div "Repositories" at bounding box center [82, 163] width 126 height 16
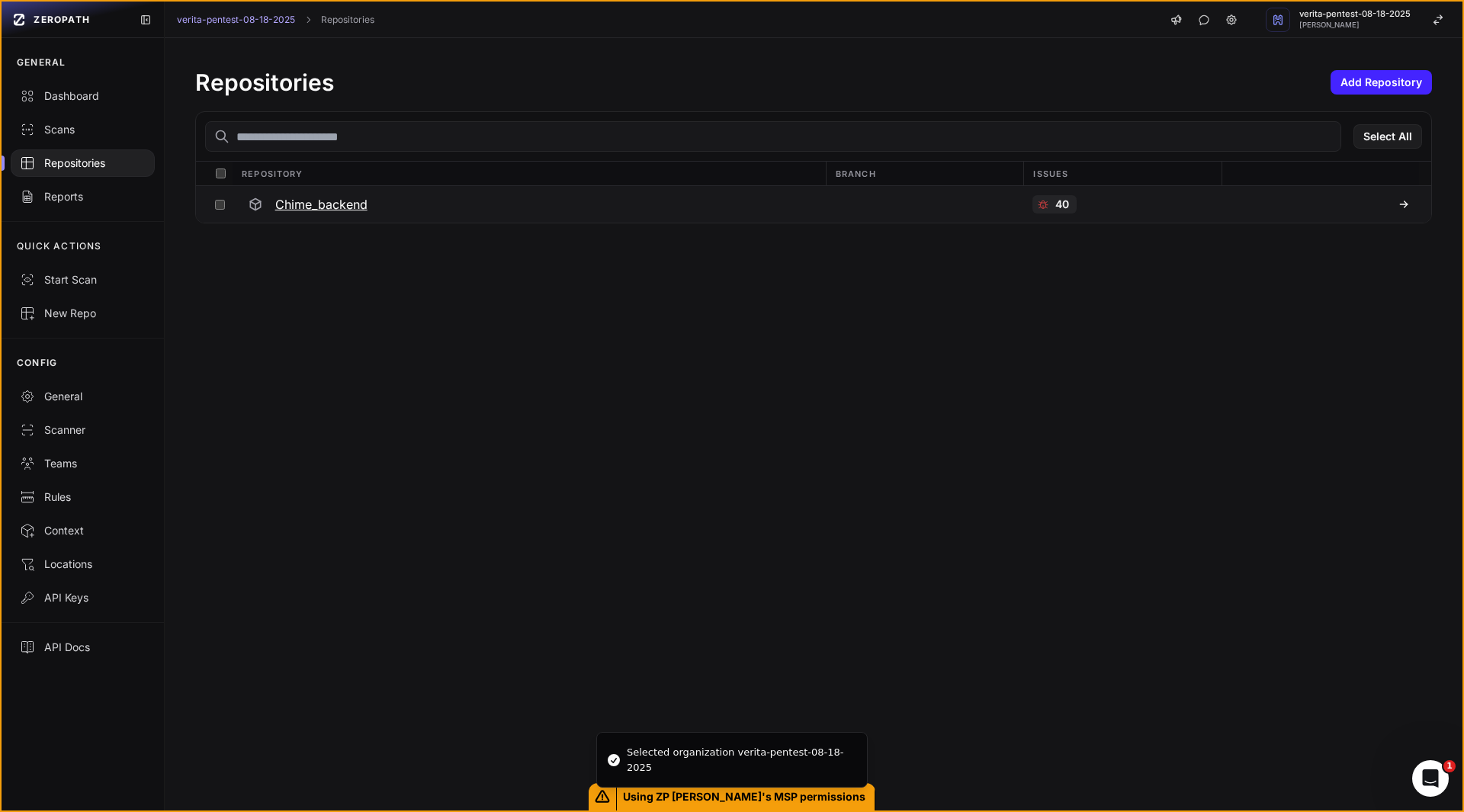
click at [349, 207] on h3 "Chime_backend" at bounding box center [322, 204] width 92 height 18
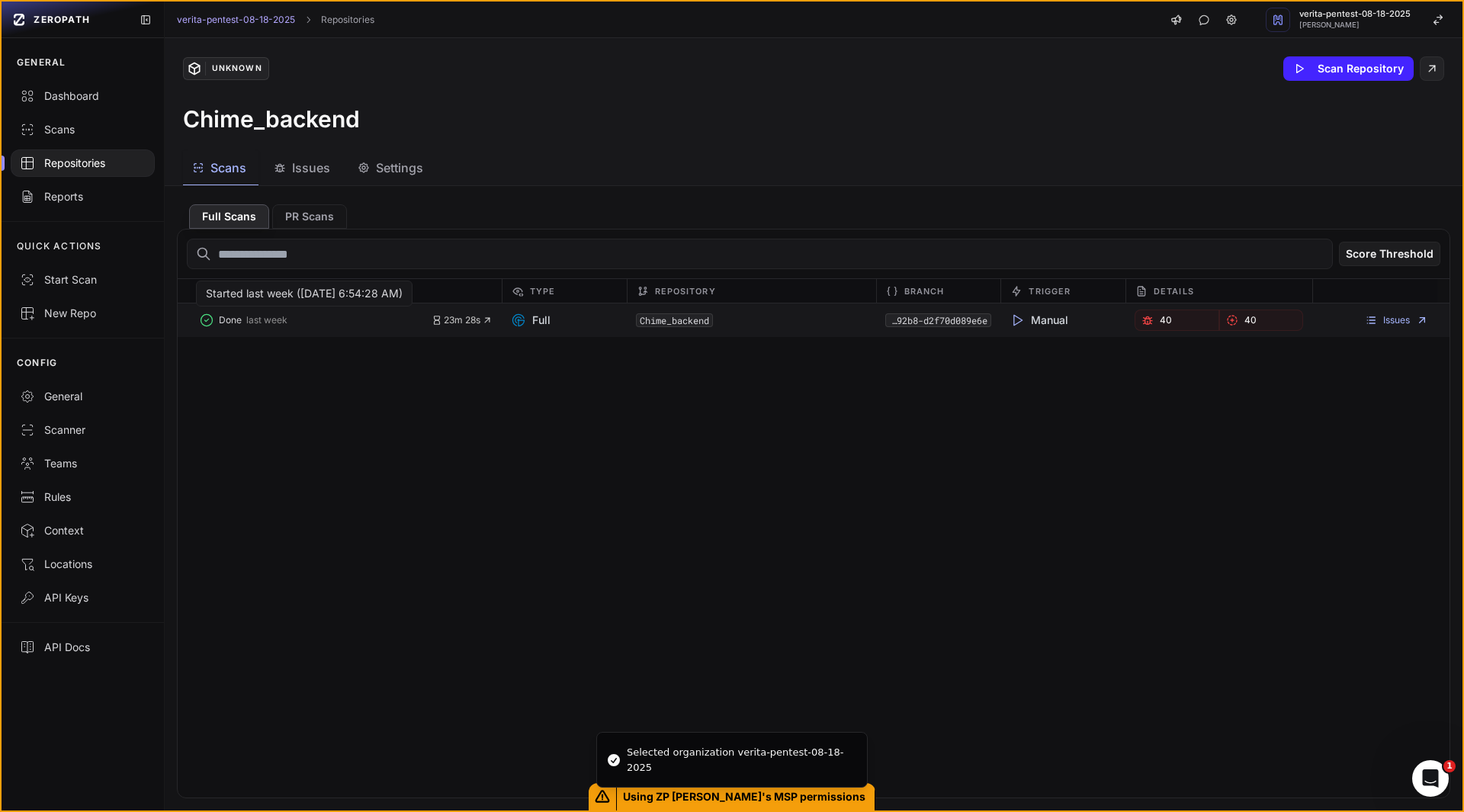
click at [232, 316] on span "Done" at bounding box center [229, 321] width 23 height 12
click at [1374, 317] on link "Issues" at bounding box center [1396, 321] width 63 height 12
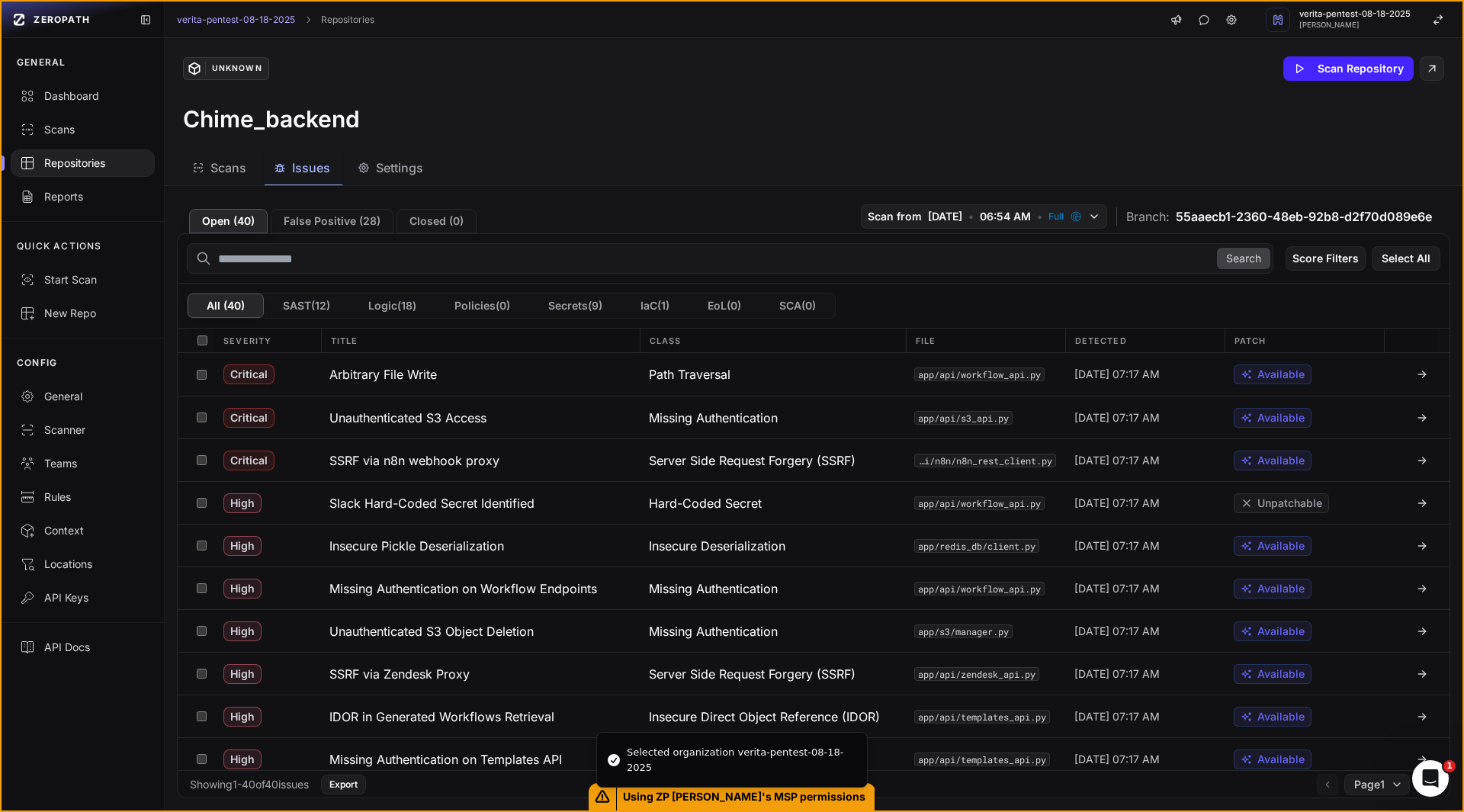
click at [615, 81] on div "Unknown Scan Repository Chime_backend" at bounding box center [813, 94] width 1298 height 113
